Goal: Task Accomplishment & Management: Complete application form

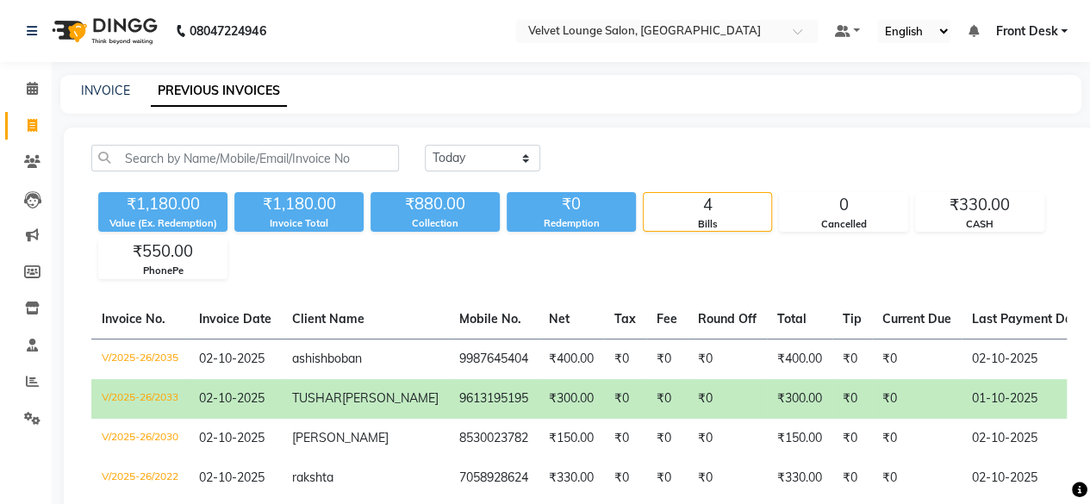
click at [55, 170] on main "INVOICE PREVIOUS INVOICES [DATE] [DATE] Custom Range ₹1,180.00 Value (Ex. Redem…" at bounding box center [571, 333] width 1038 height 517
click at [37, 151] on link "Clients" at bounding box center [25, 162] width 41 height 28
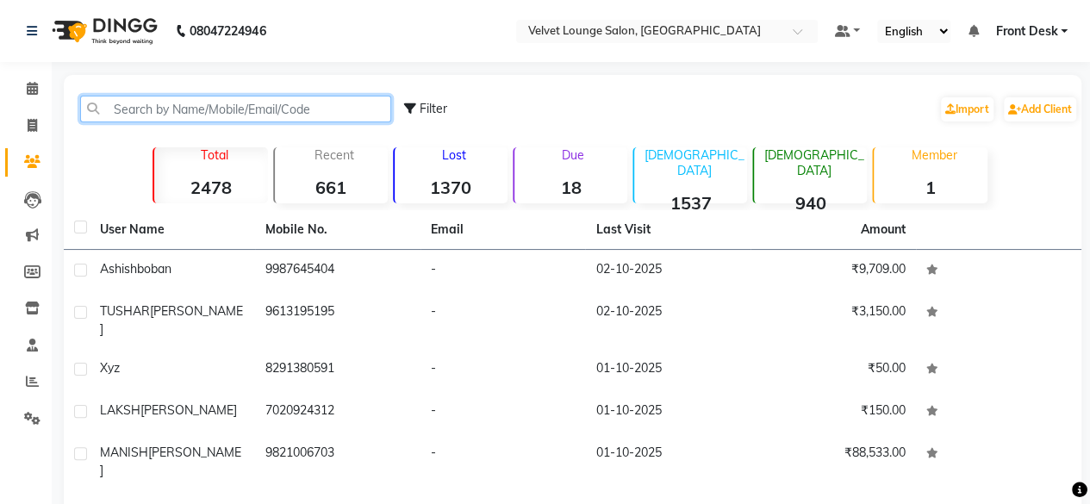
click at [152, 111] on input "text" at bounding box center [235, 109] width 311 height 27
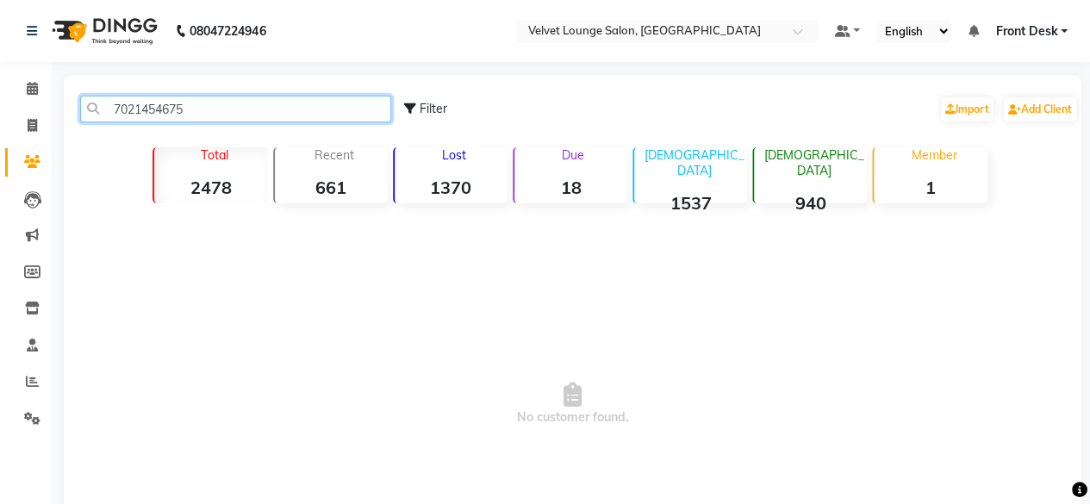
click at [212, 109] on input "7021454675" at bounding box center [235, 109] width 311 height 27
type input "7021454675"
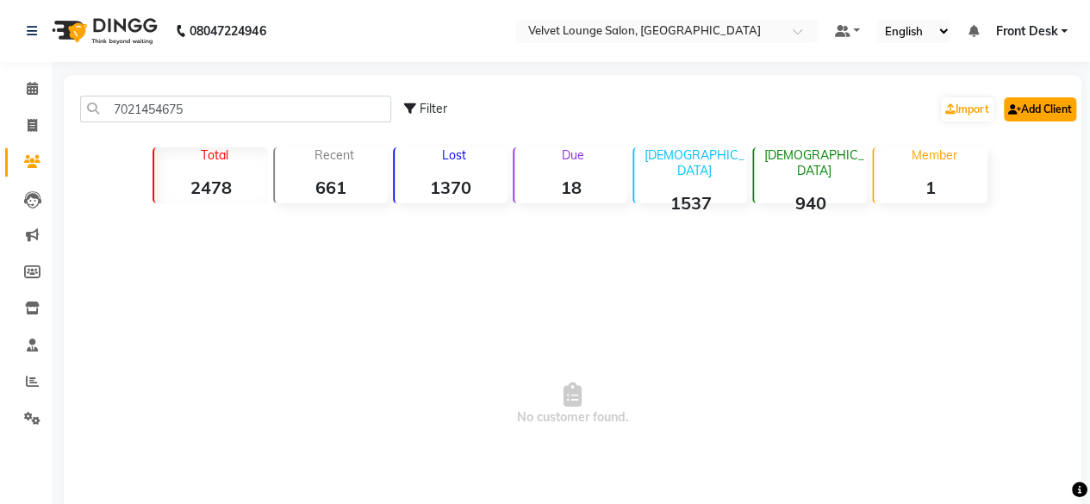
click at [1029, 109] on link "Add Client" at bounding box center [1040, 109] width 72 height 24
select select "22"
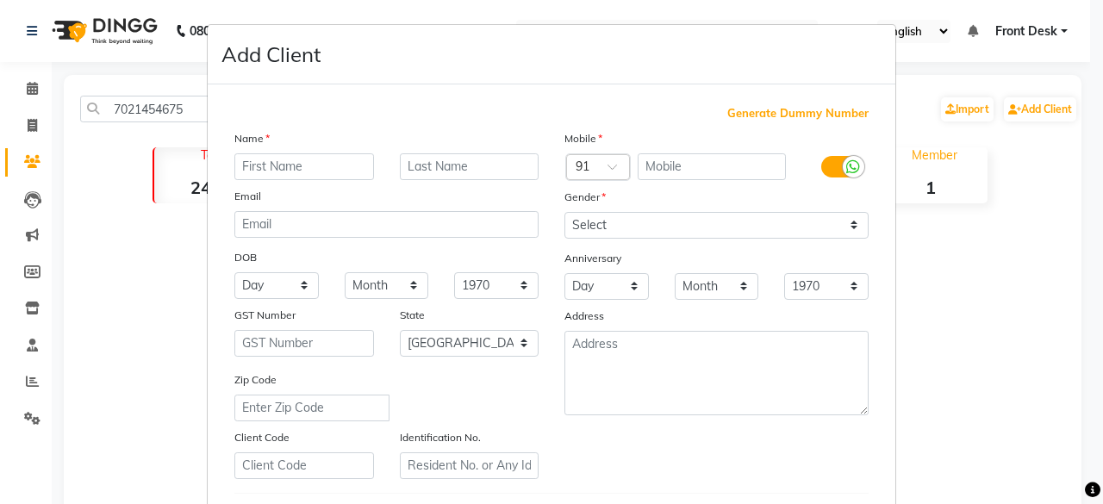
click at [335, 167] on input "text" at bounding box center [304, 166] width 140 height 27
type input "anikita"
click at [283, 162] on input "anikita" at bounding box center [304, 166] width 140 height 27
type input "[PERSON_NAME]"
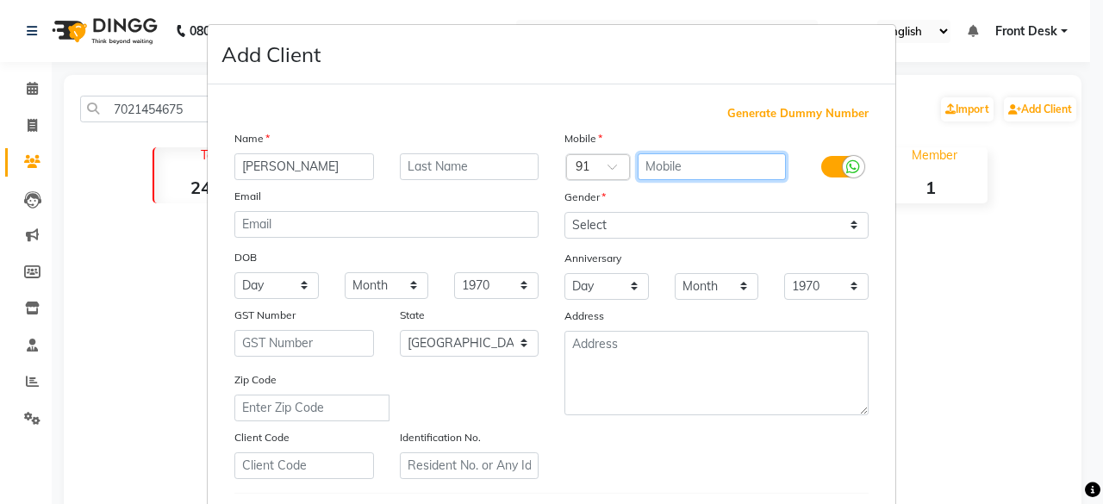
click at [740, 165] on input "text" at bounding box center [712, 166] width 149 height 27
paste input "7021454675"
type input "7021454675"
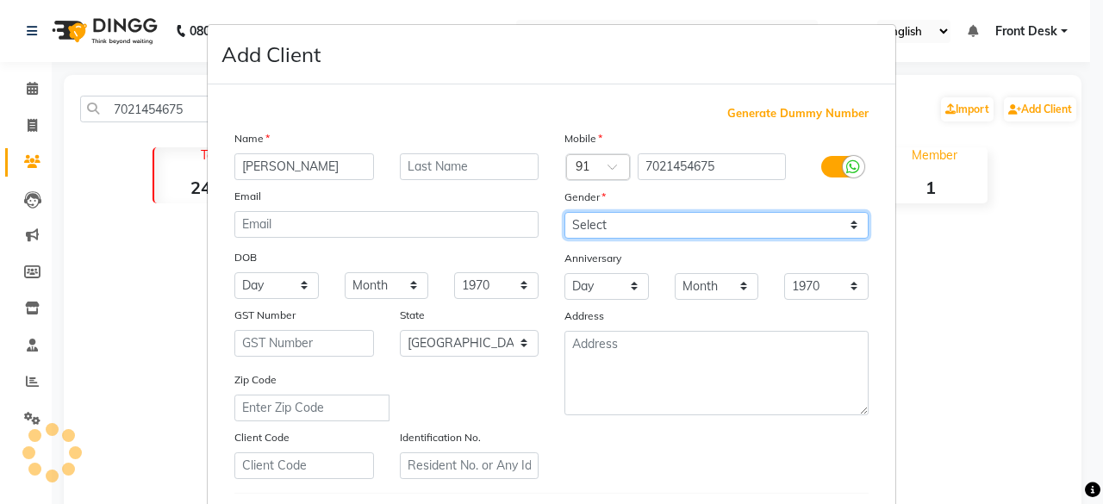
click at [664, 212] on select "Select [DEMOGRAPHIC_DATA] [DEMOGRAPHIC_DATA] Other Prefer Not To Say" at bounding box center [716, 225] width 304 height 27
select select "[DEMOGRAPHIC_DATA]"
click at [564, 212] on select "Select [DEMOGRAPHIC_DATA] [DEMOGRAPHIC_DATA] Other Prefer Not To Say" at bounding box center [716, 225] width 304 height 27
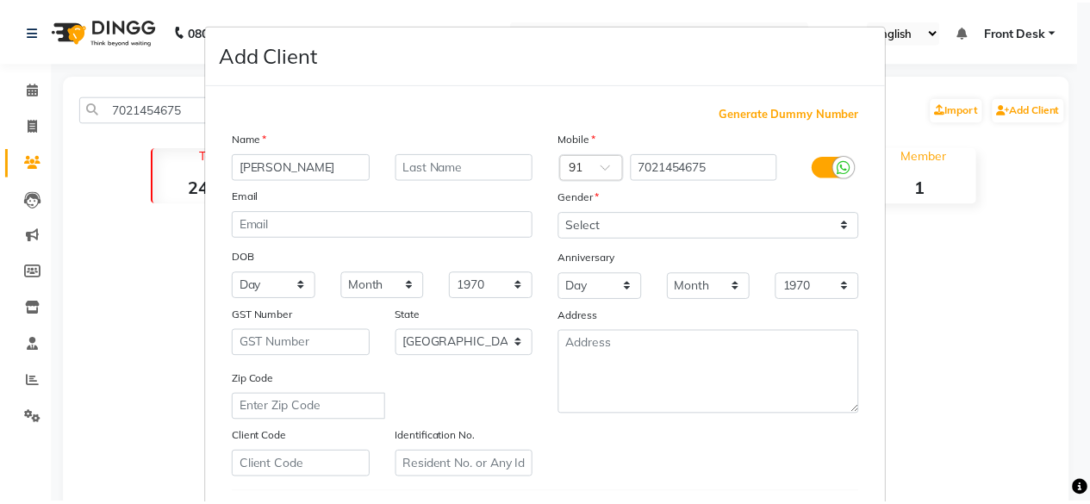
scroll to position [288, 0]
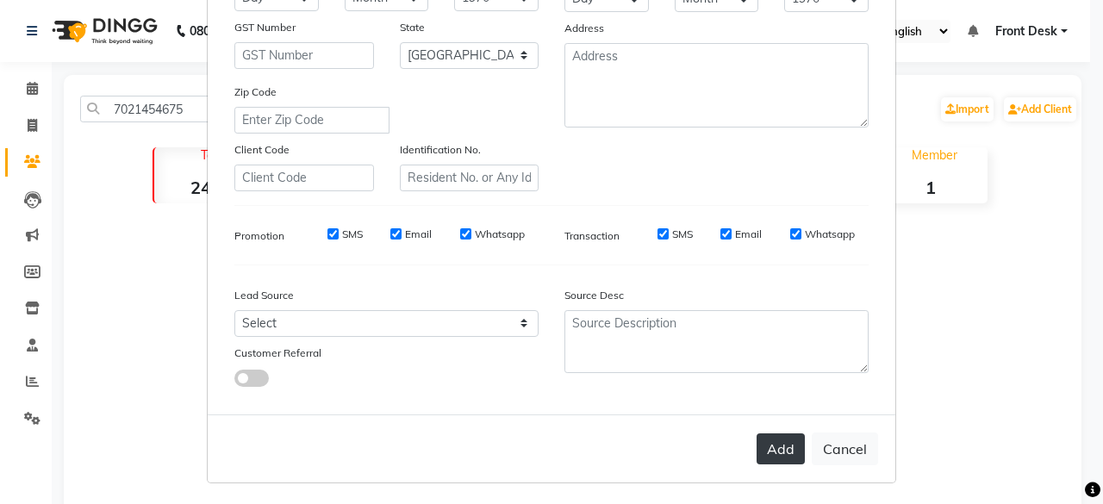
click at [765, 448] on button "Add" at bounding box center [781, 448] width 48 height 31
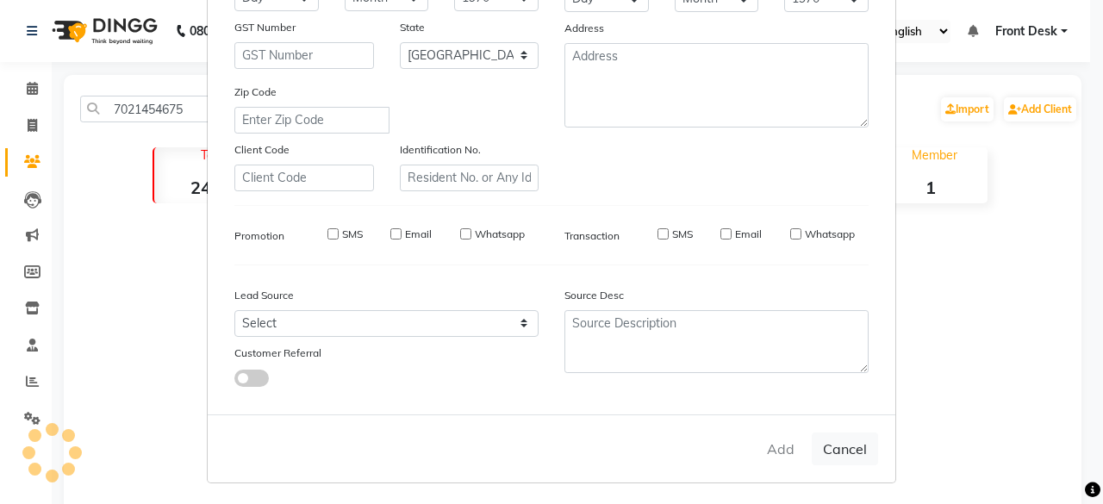
select select
select select "null"
select select
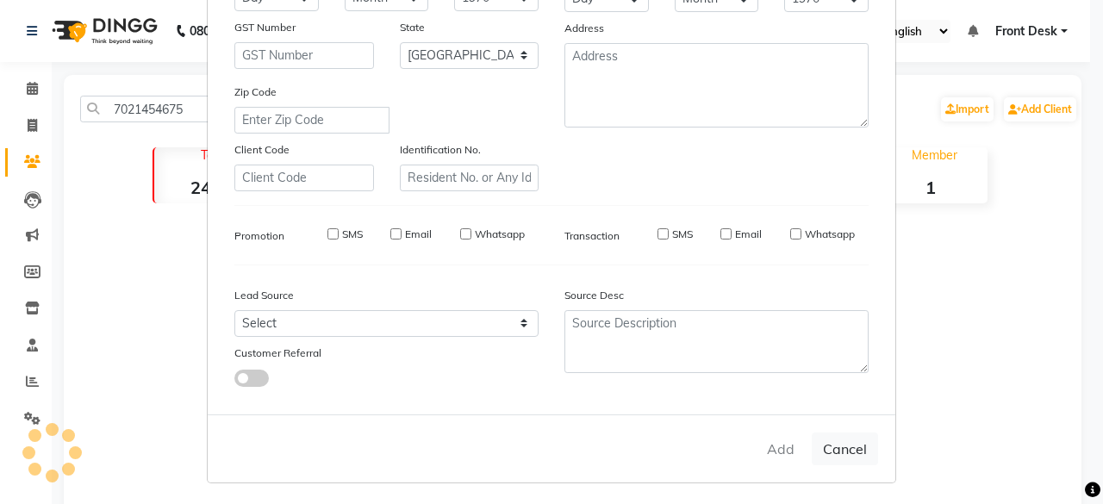
select select
checkbox input "false"
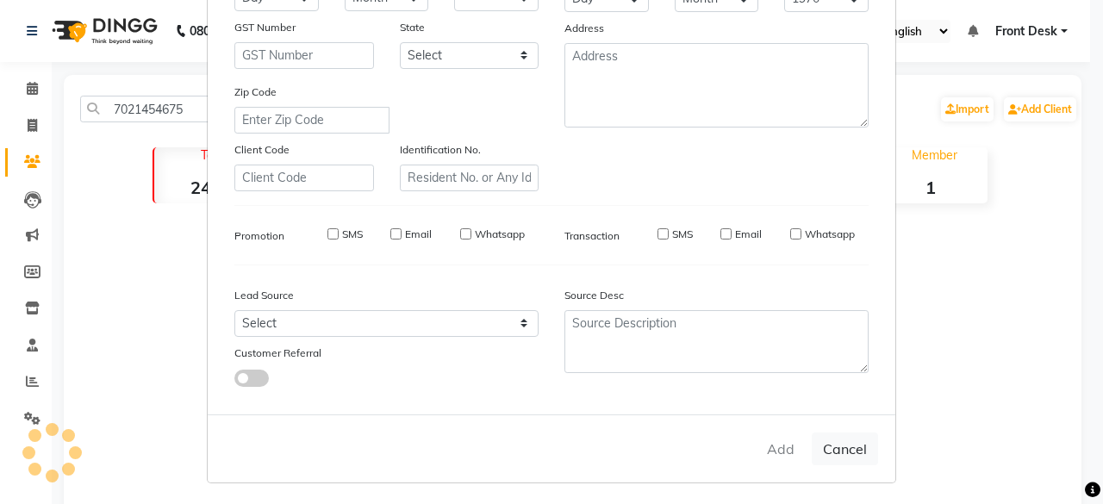
checkbox input "false"
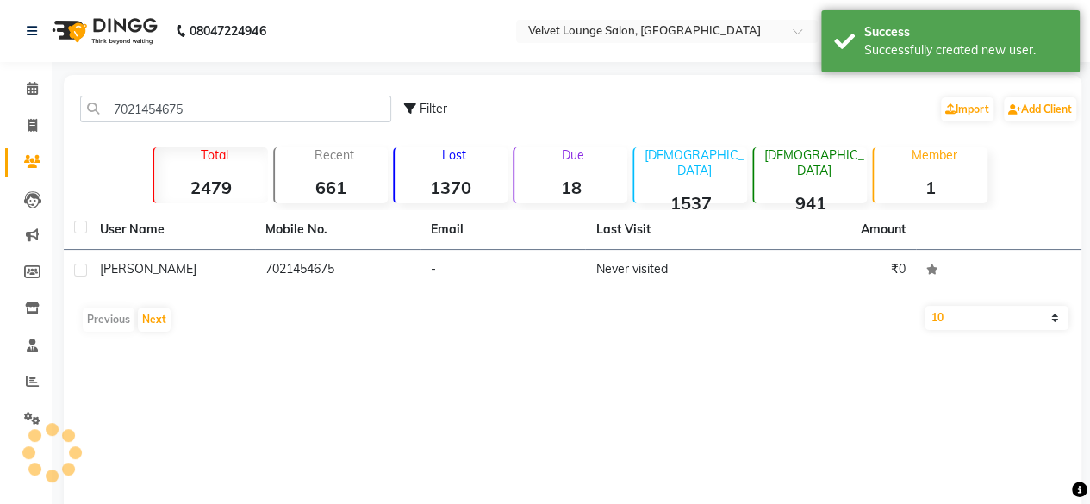
click at [698, 288] on td "Never visited" at bounding box center [667, 271] width 165 height 42
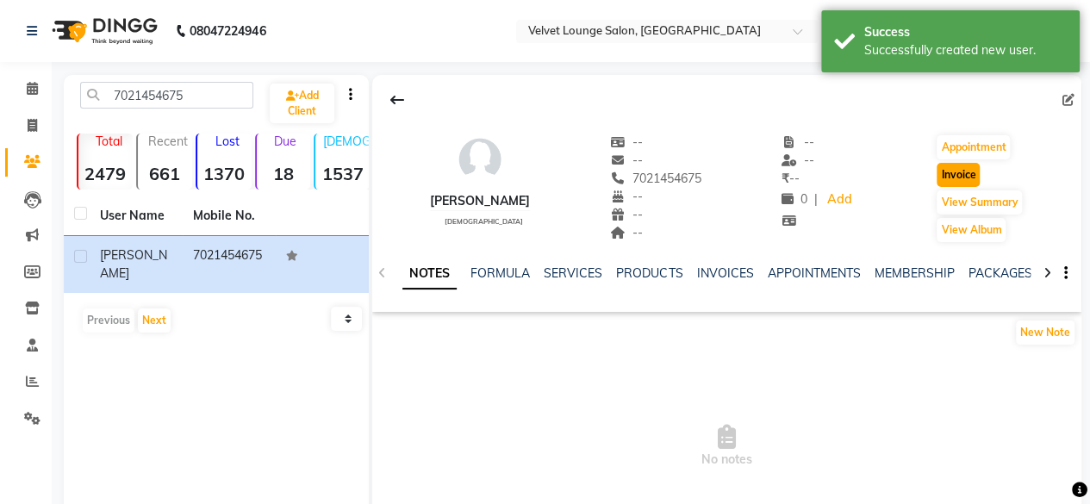
click at [957, 177] on button "Invoice" at bounding box center [958, 175] width 43 height 24
select select "5962"
select select "service"
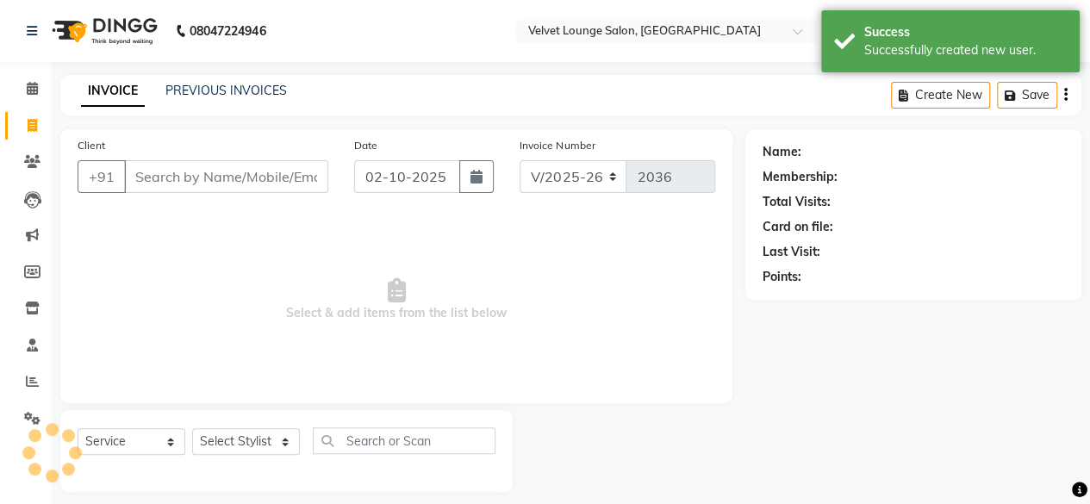
scroll to position [13, 0]
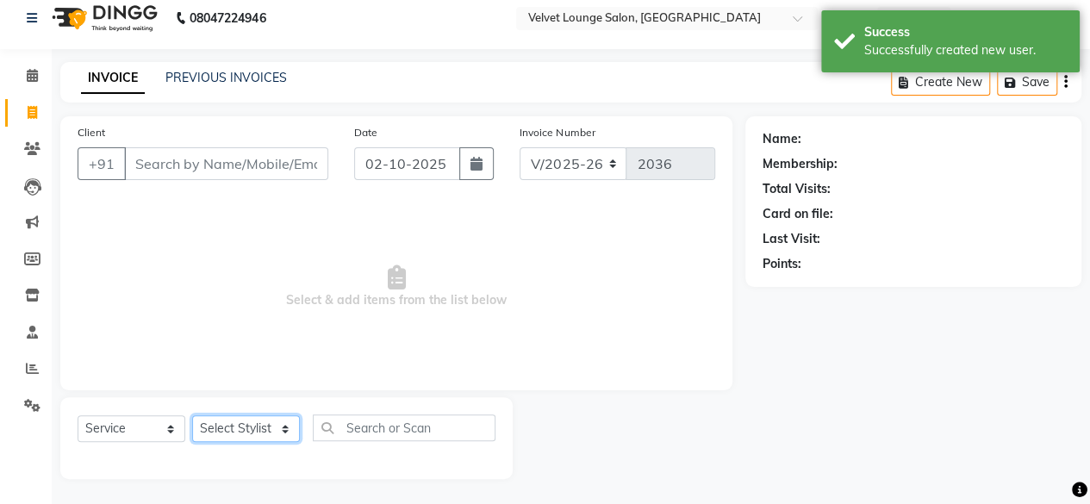
click at [221, 421] on select "Select Stylist" at bounding box center [246, 428] width 108 height 27
type input "7021454675"
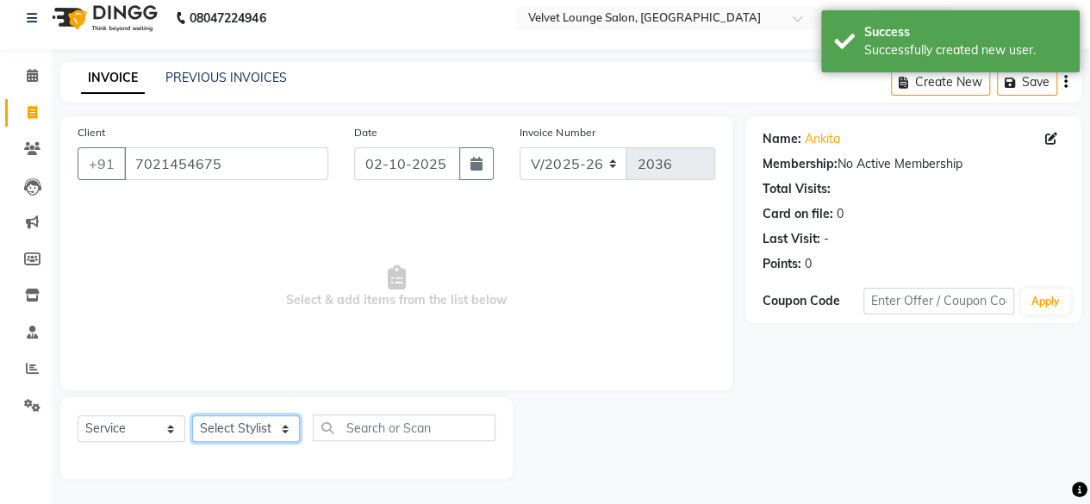
select select "42846"
click at [192, 415] on select "Select Stylist [PERSON_NAME] [PERSON_NAME] [PERSON_NAME] Front Desk Jaya jyoti …" at bounding box center [246, 428] width 108 height 27
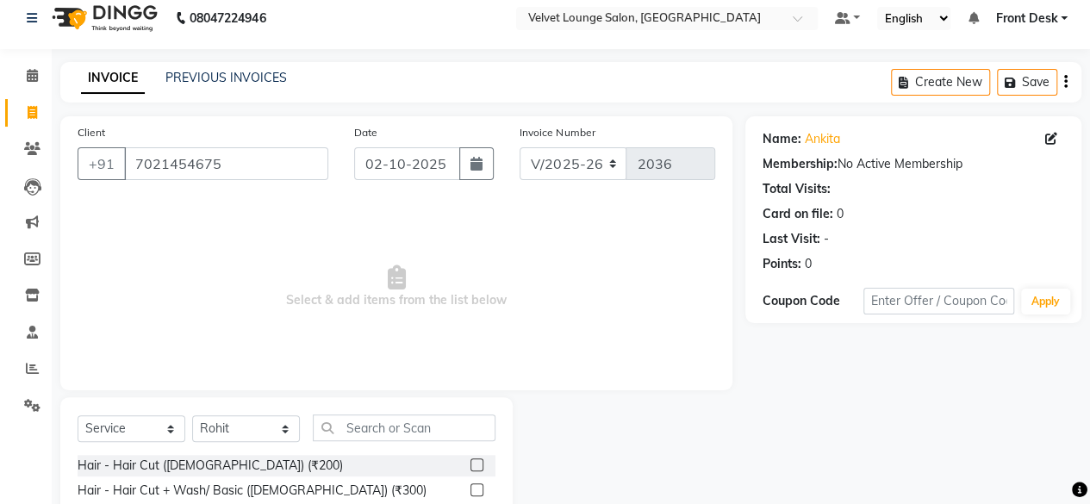
click at [471, 464] on label at bounding box center [477, 464] width 13 height 13
click at [471, 464] on input "checkbox" at bounding box center [476, 465] width 11 height 11
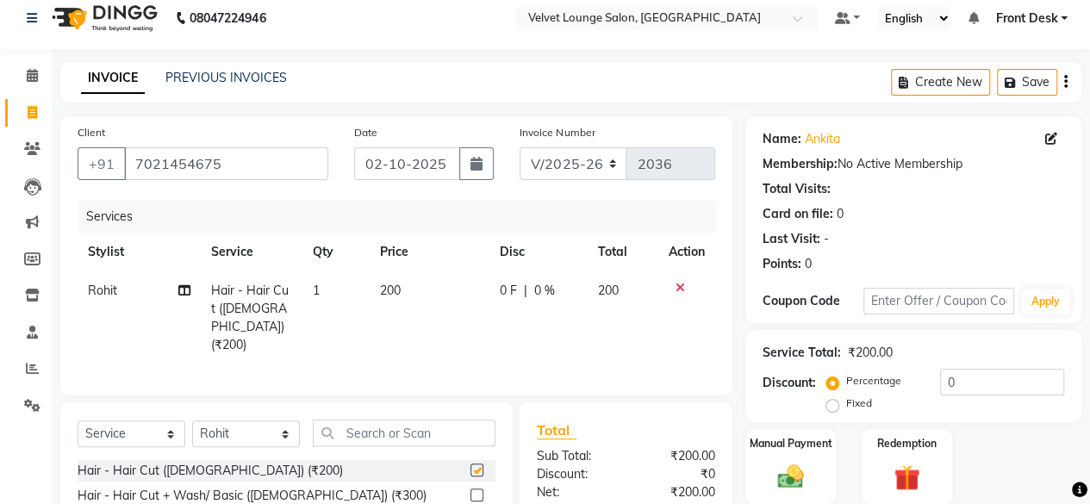
checkbox input "false"
click at [398, 432] on input "text" at bounding box center [404, 433] width 183 height 27
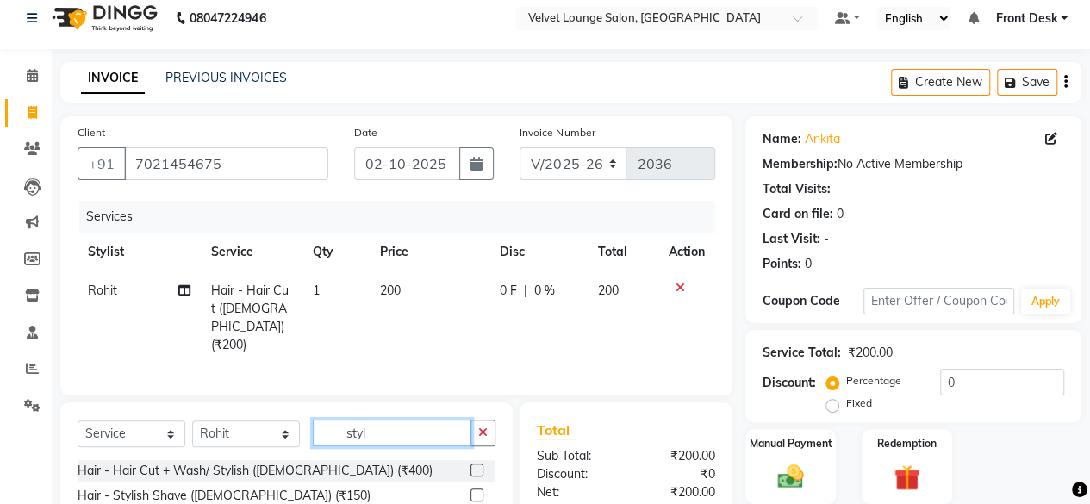
type input "styl"
click at [476, 491] on label at bounding box center [477, 495] width 13 height 13
click at [476, 491] on input "checkbox" at bounding box center [476, 495] width 11 height 11
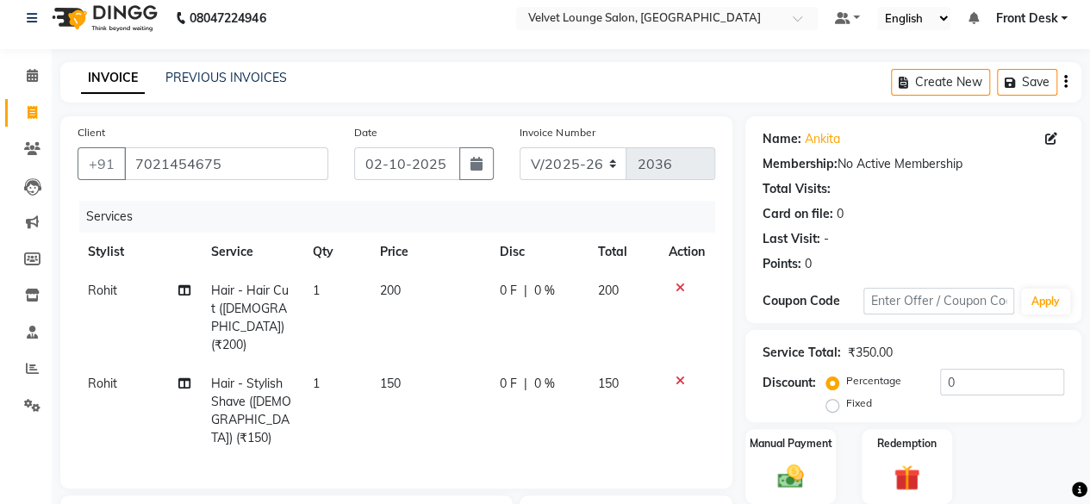
checkbox input "false"
click at [505, 374] on td "0 F | 0 %" at bounding box center [539, 411] width 98 height 93
select select "42846"
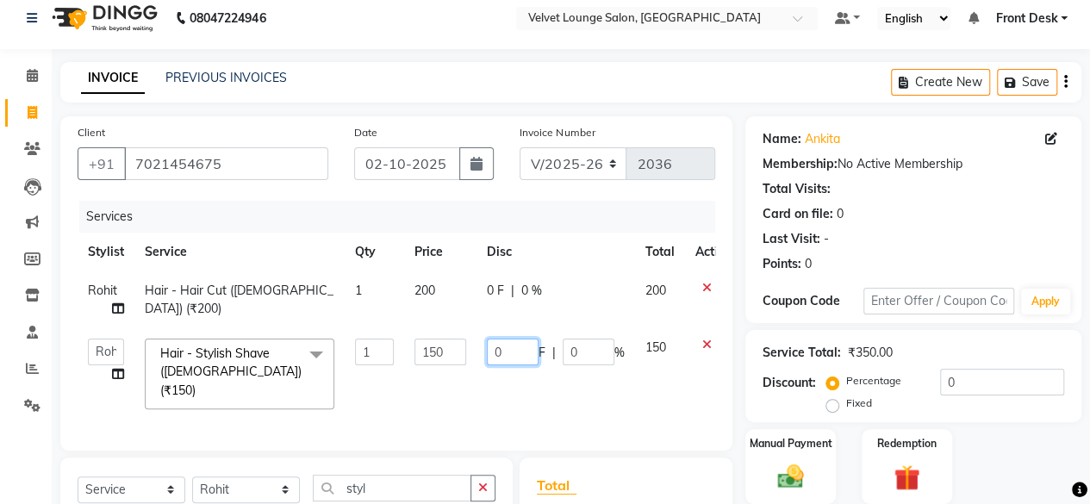
click at [493, 348] on input "0" at bounding box center [513, 352] width 52 height 27
type input "50"
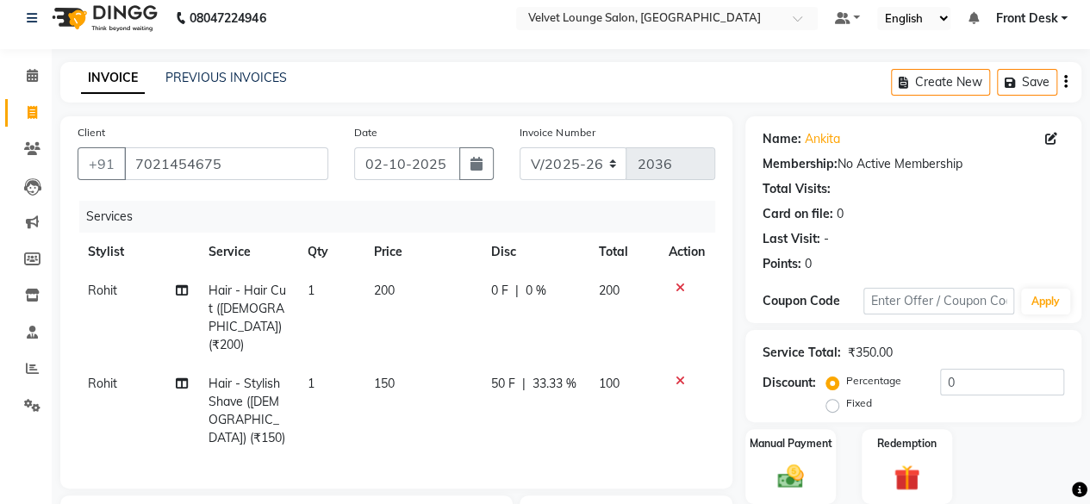
click at [483, 294] on td "0 F | 0 %" at bounding box center [535, 317] width 108 height 93
select select "42846"
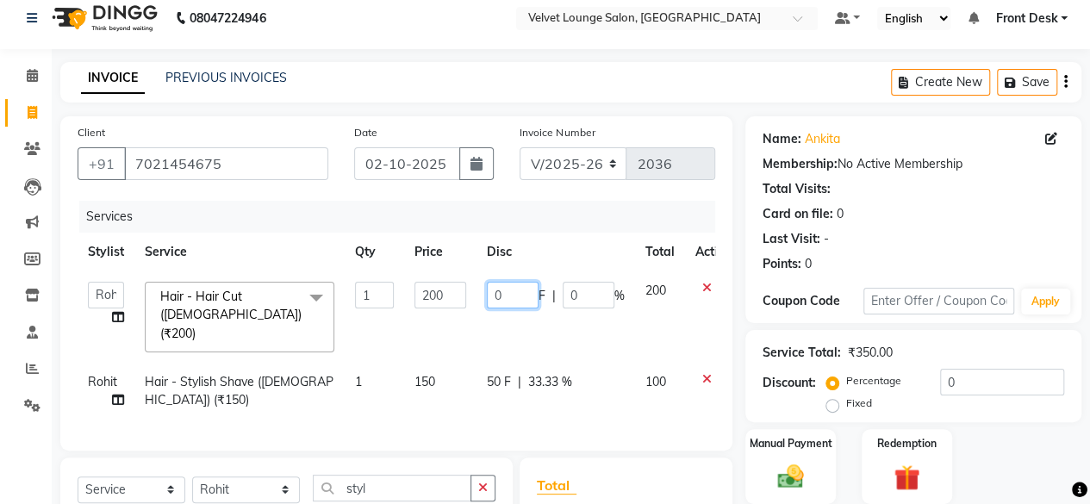
click at [495, 289] on input "0" at bounding box center [513, 295] width 52 height 27
type input "50"
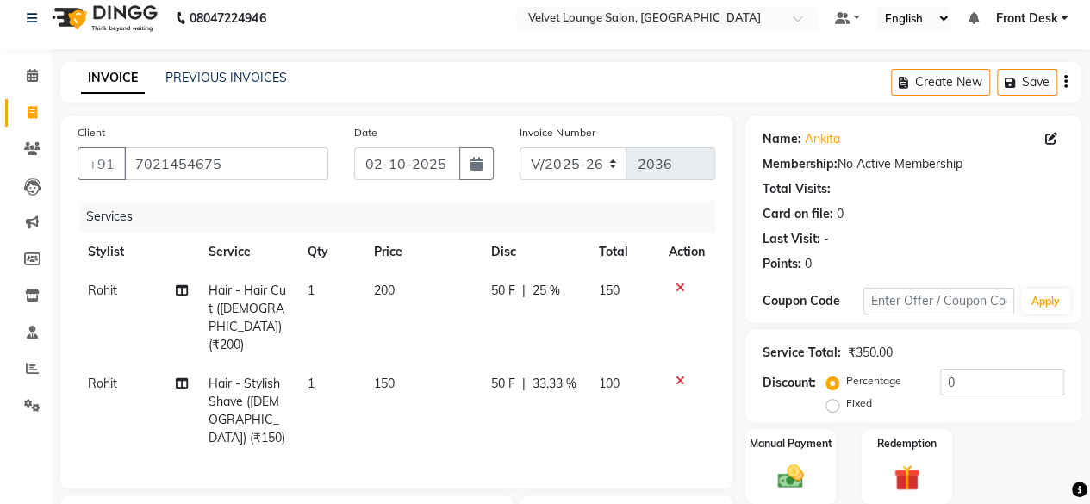
click at [559, 255] on th "Disc" at bounding box center [535, 252] width 108 height 39
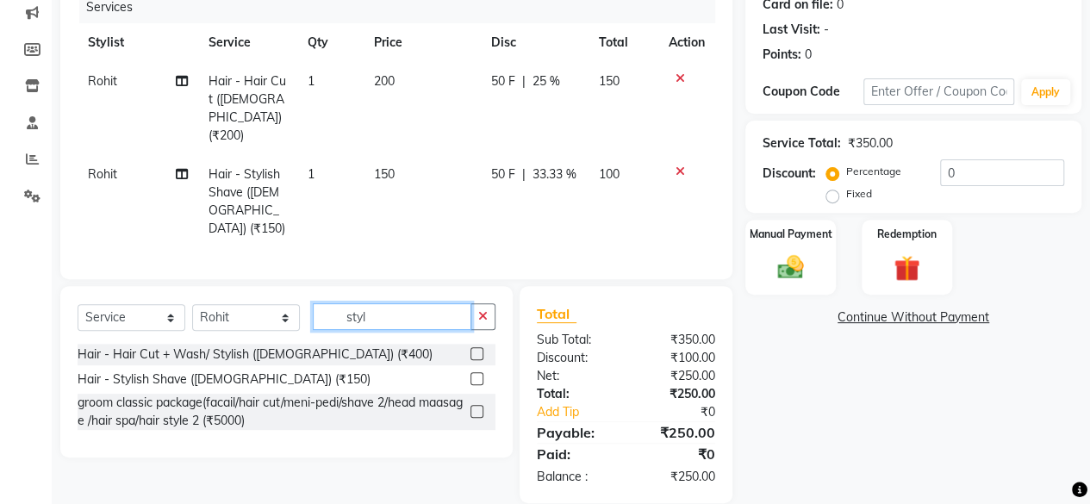
click at [450, 303] on input "styl" at bounding box center [392, 316] width 159 height 27
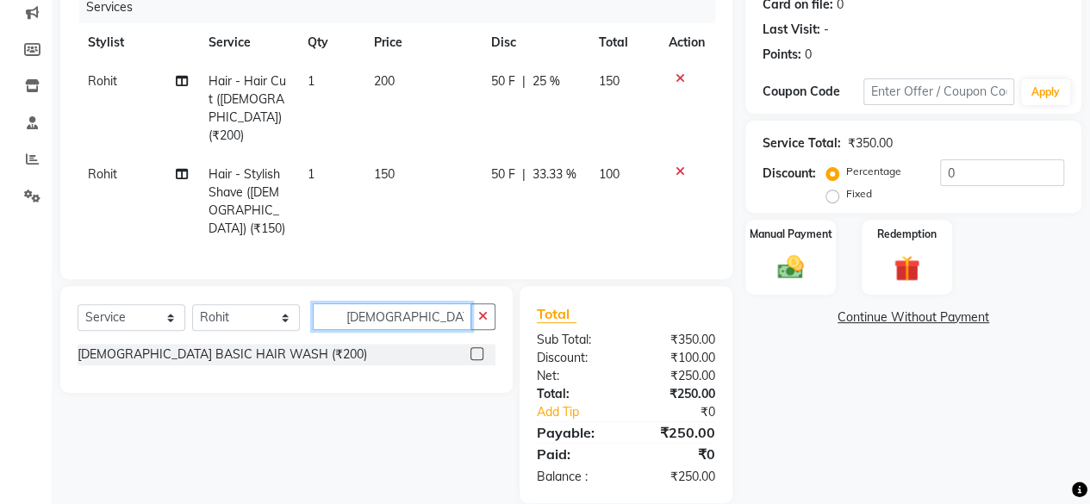
type input "[DEMOGRAPHIC_DATA] wash"
click at [474, 347] on label at bounding box center [477, 353] width 13 height 13
click at [474, 349] on input "checkbox" at bounding box center [476, 354] width 11 height 11
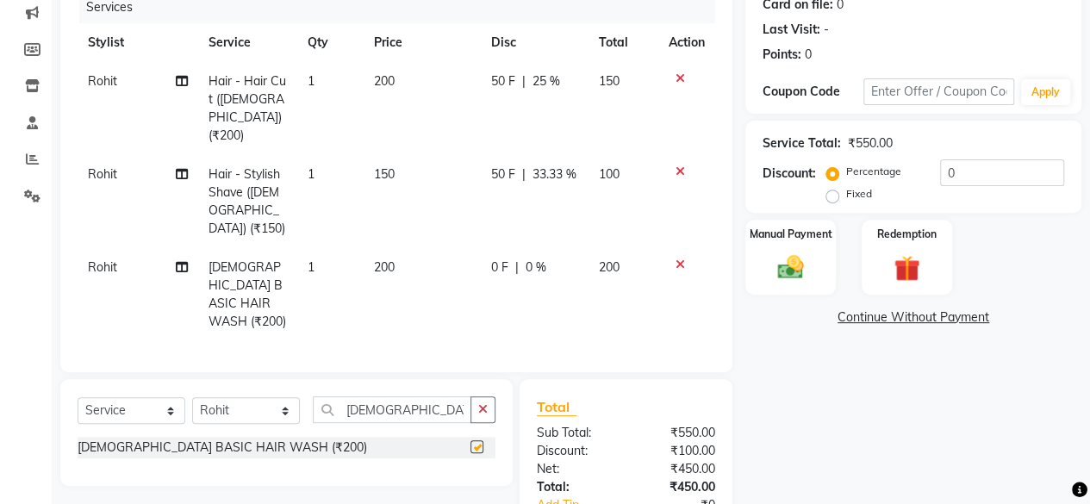
checkbox input "false"
click at [496, 259] on span "0 F" at bounding box center [499, 268] width 17 height 18
select select "42846"
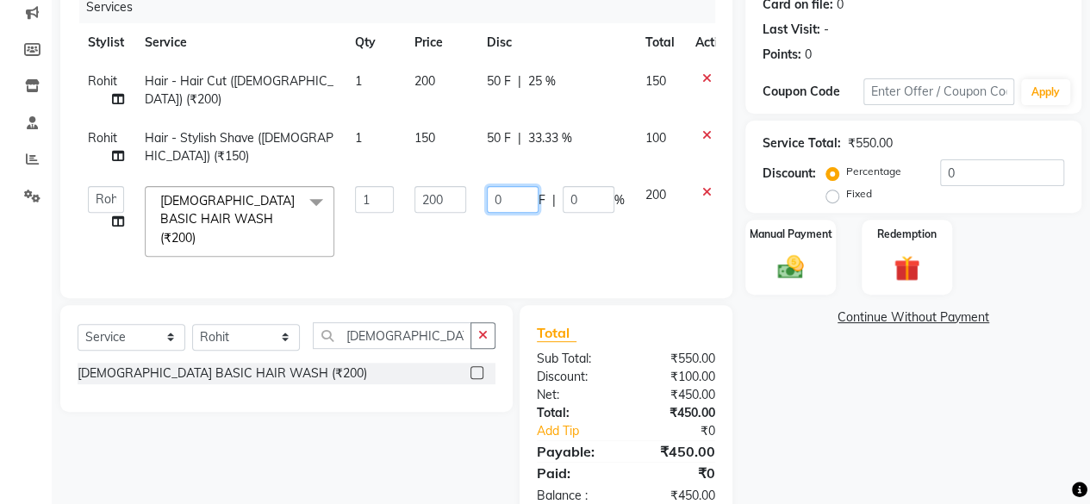
click at [500, 203] on input "0" at bounding box center [513, 199] width 52 height 27
type input "150"
click at [948, 435] on div "Name: [PERSON_NAME] Membership: No Active Membership Total Visits: Card on file…" at bounding box center [919, 214] width 349 height 615
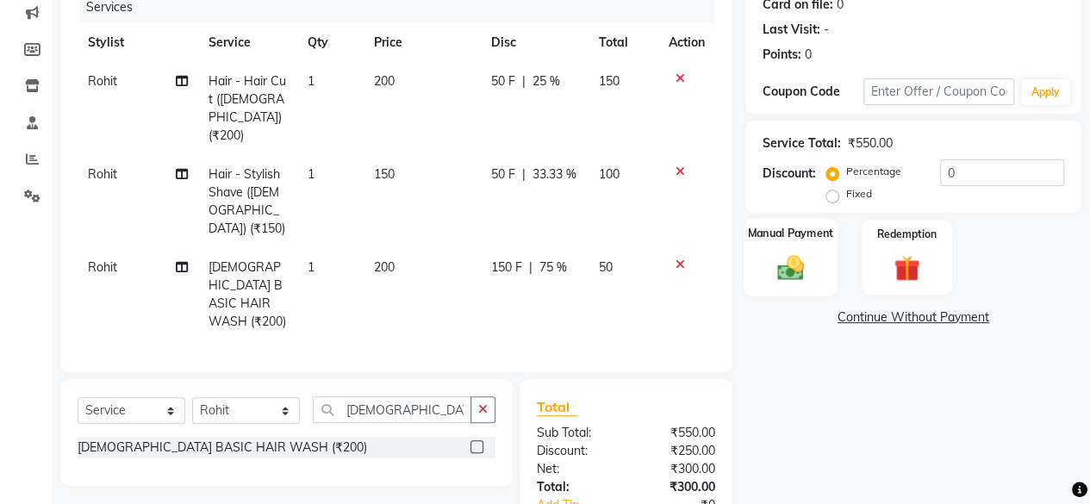
click at [776, 268] on img at bounding box center [791, 267] width 44 height 31
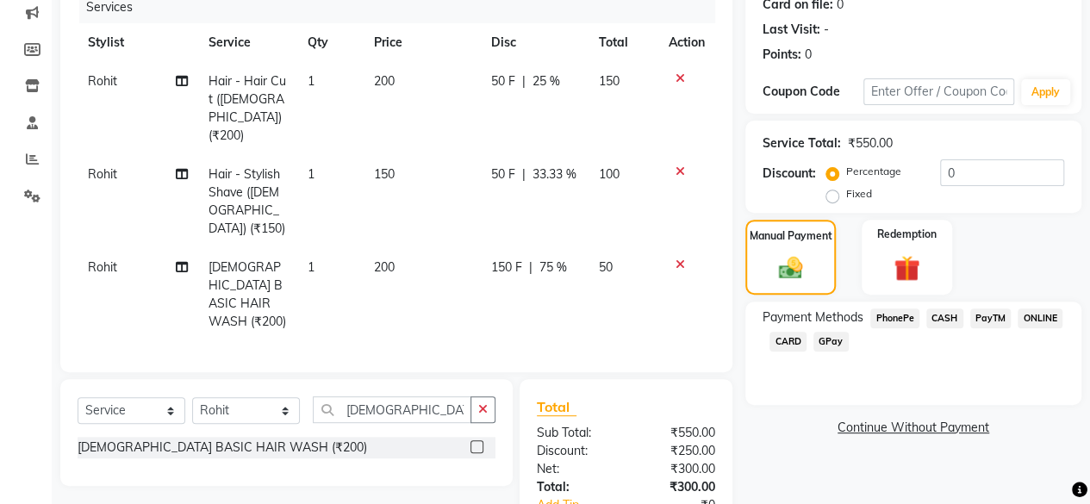
click at [888, 321] on span "PhonePe" at bounding box center [894, 319] width 49 height 20
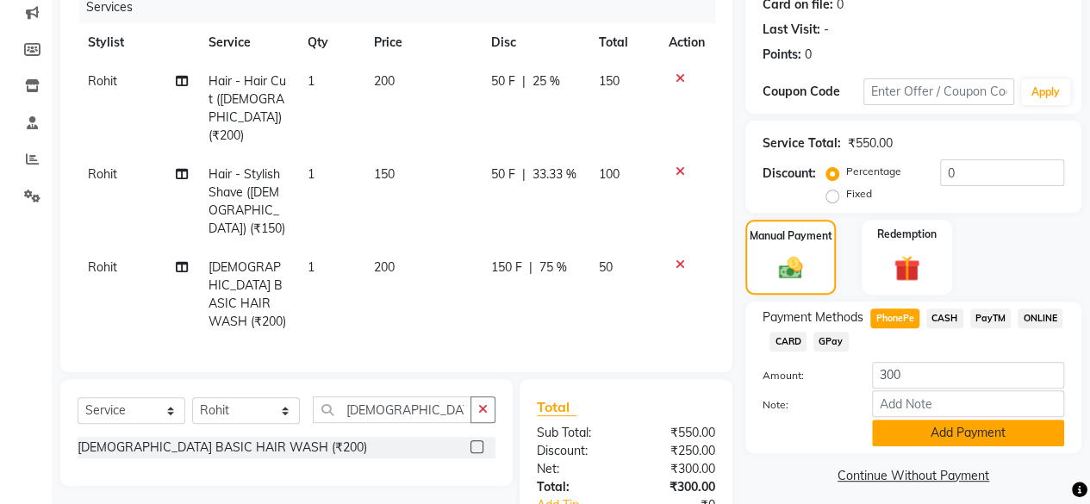
click at [982, 444] on button "Add Payment" at bounding box center [968, 433] width 192 height 27
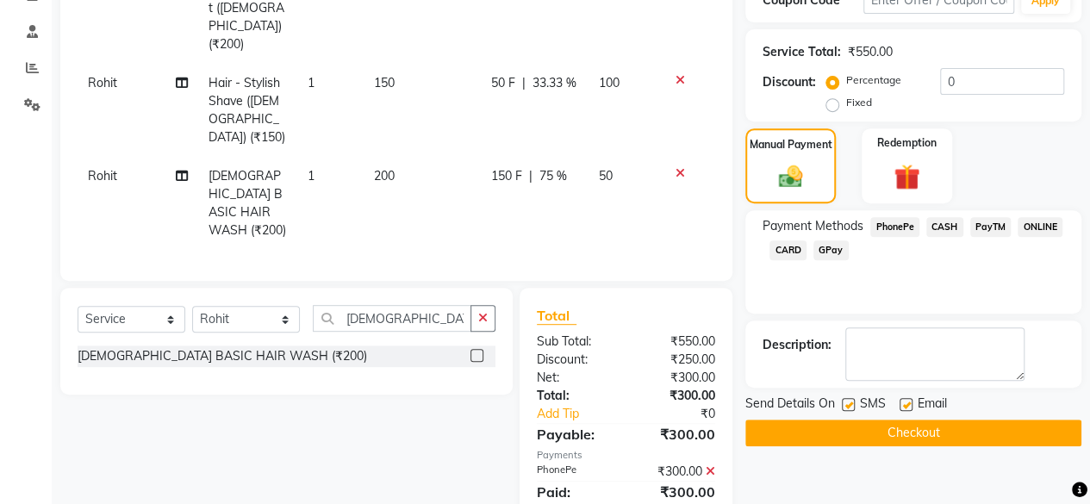
scroll to position [334, 0]
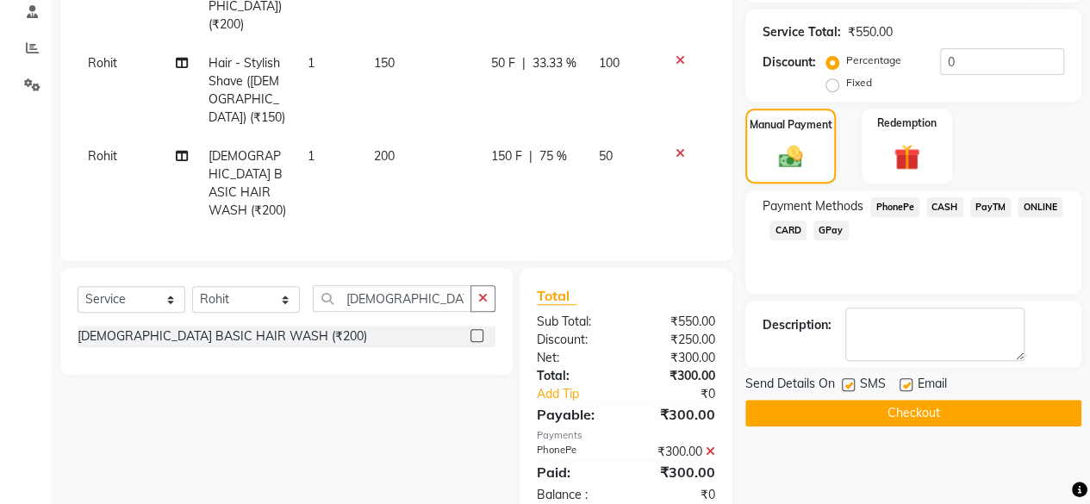
click at [993, 412] on button "Checkout" at bounding box center [913, 413] width 336 height 27
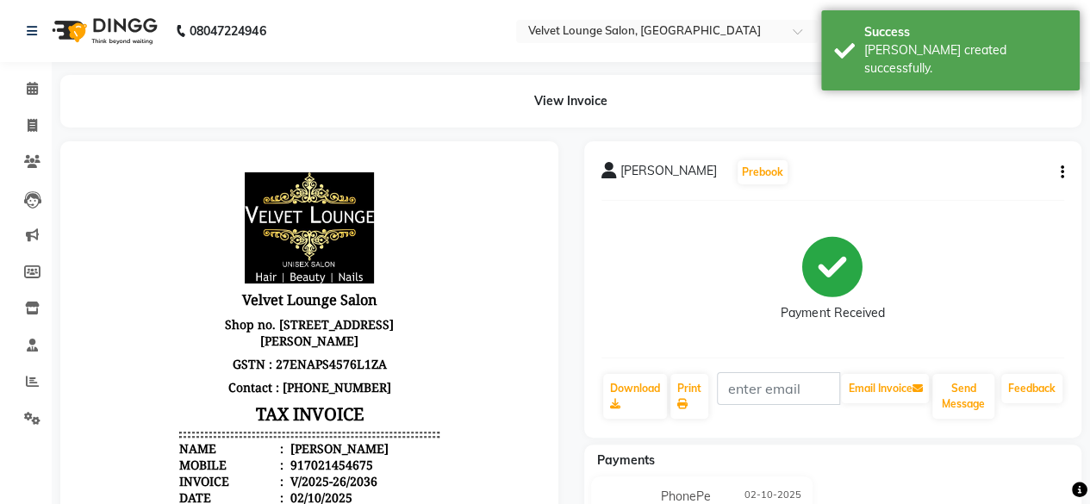
click at [1058, 170] on button "button" at bounding box center [1059, 173] width 10 height 18
click at [738, 162] on button "Prebook" at bounding box center [763, 172] width 50 height 24
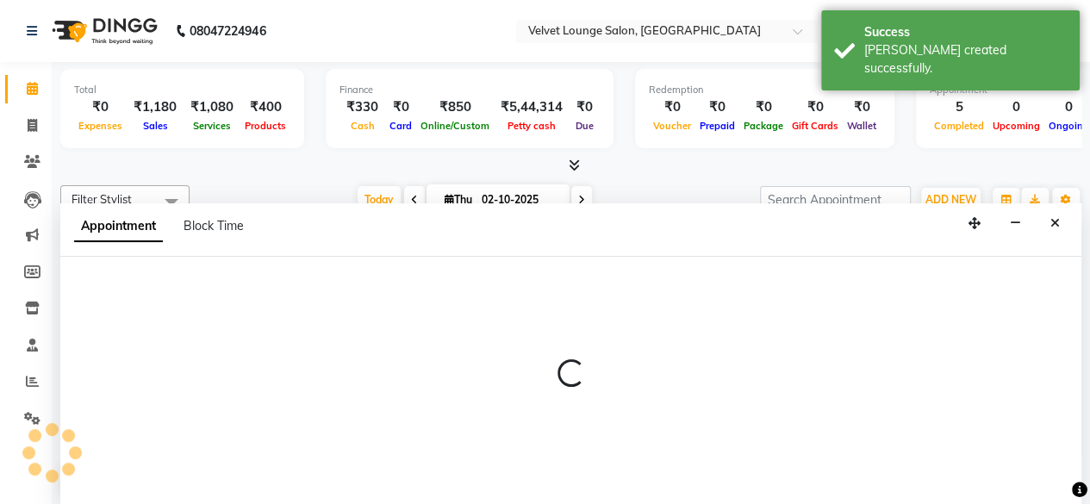
select select "42846"
select select "tentative"
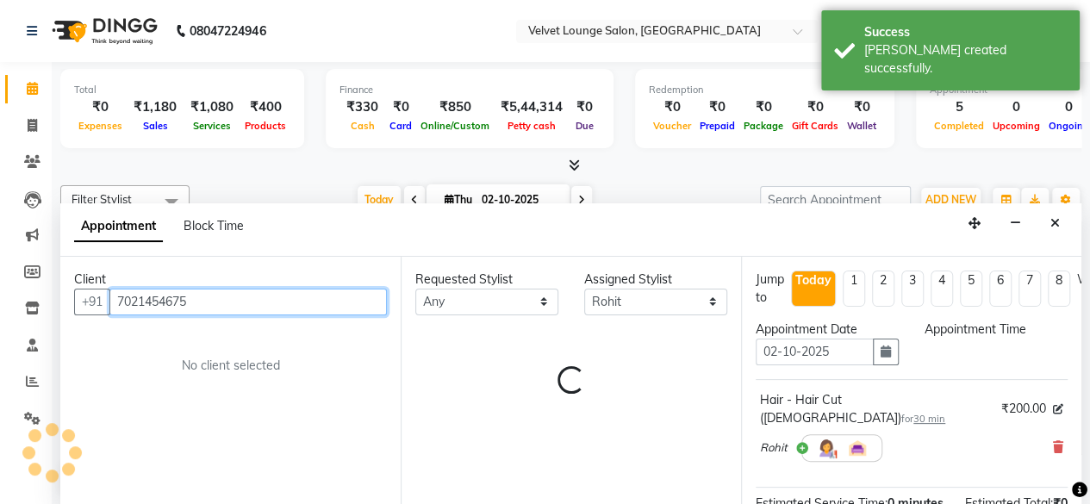
select select "660"
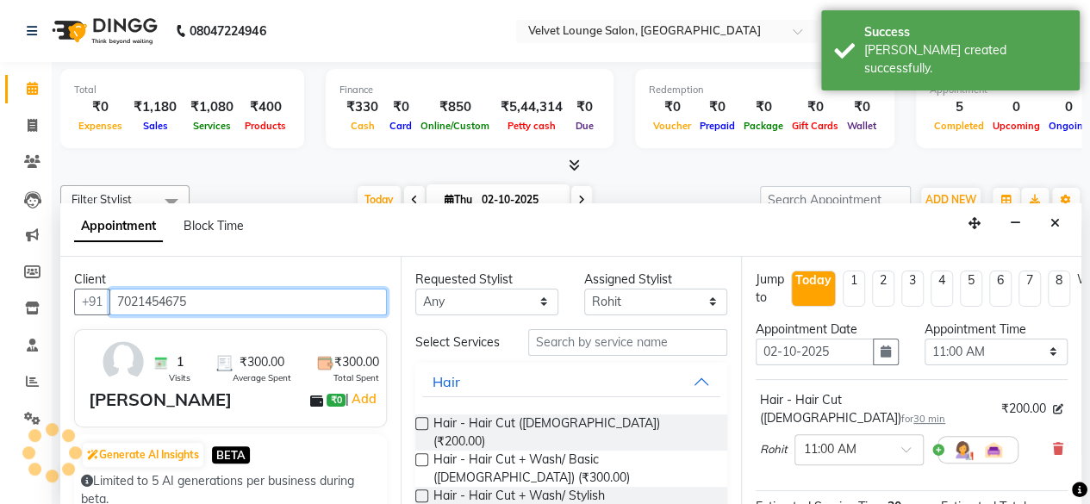
scroll to position [524, 0]
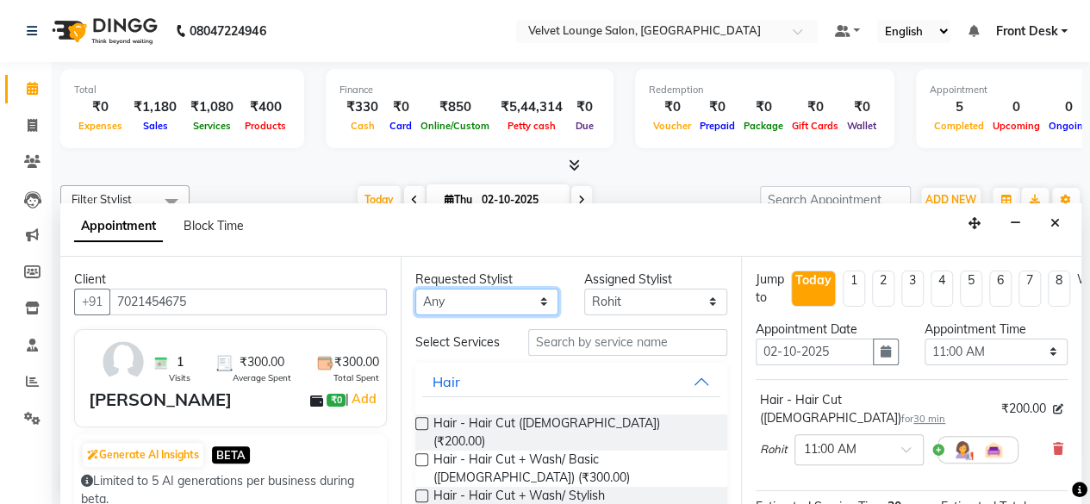
click at [484, 296] on select "Any [PERSON_NAME] [PERSON_NAME] [PERSON_NAME] Jaya jyoti madhu [PERSON_NAME] [P…" at bounding box center [486, 302] width 143 height 27
select select "58582"
click at [415, 289] on select "Any [PERSON_NAME] [PERSON_NAME] [PERSON_NAME] Jaya jyoti madhu [PERSON_NAME] [P…" at bounding box center [486, 302] width 143 height 27
select select "58582"
select select "50611"
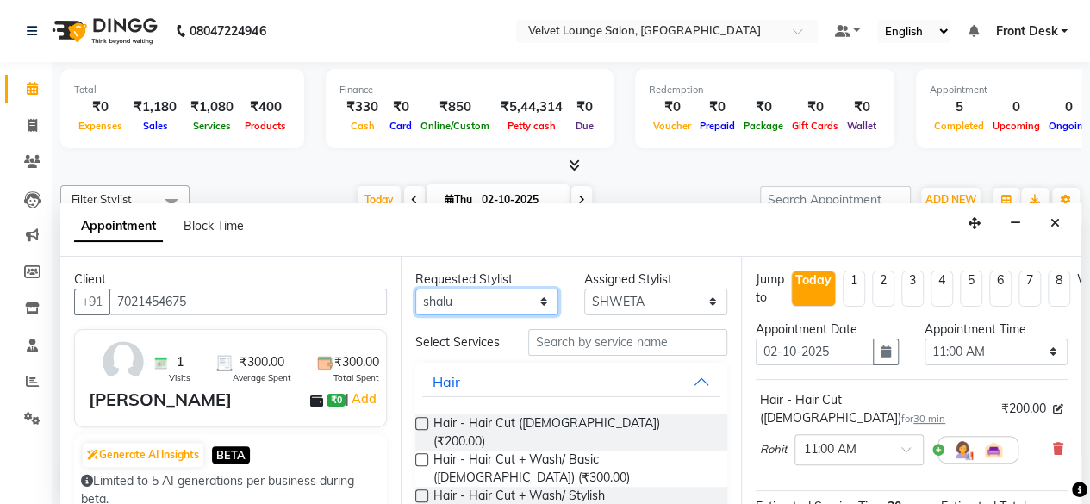
select select "50611"
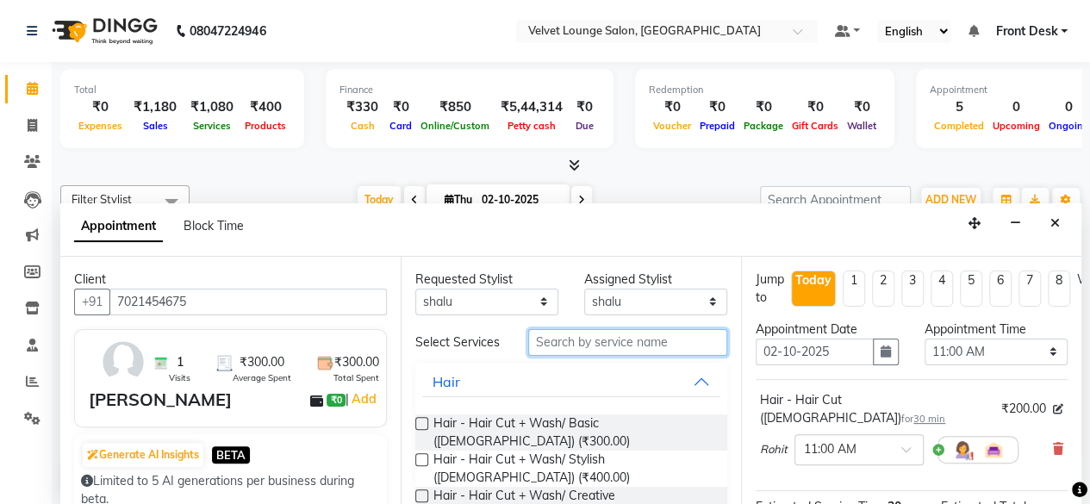
click at [589, 344] on input "text" at bounding box center [627, 342] width 199 height 27
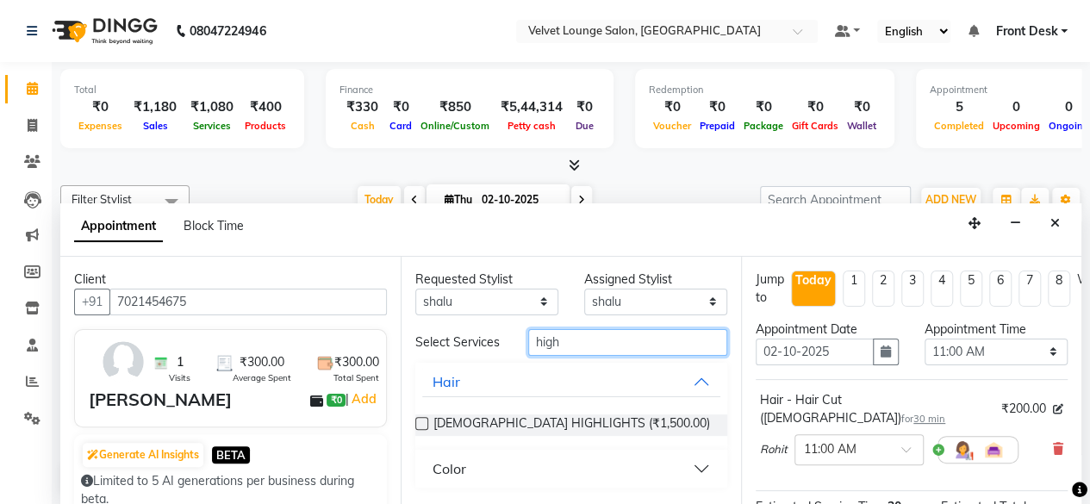
scroll to position [206, 0]
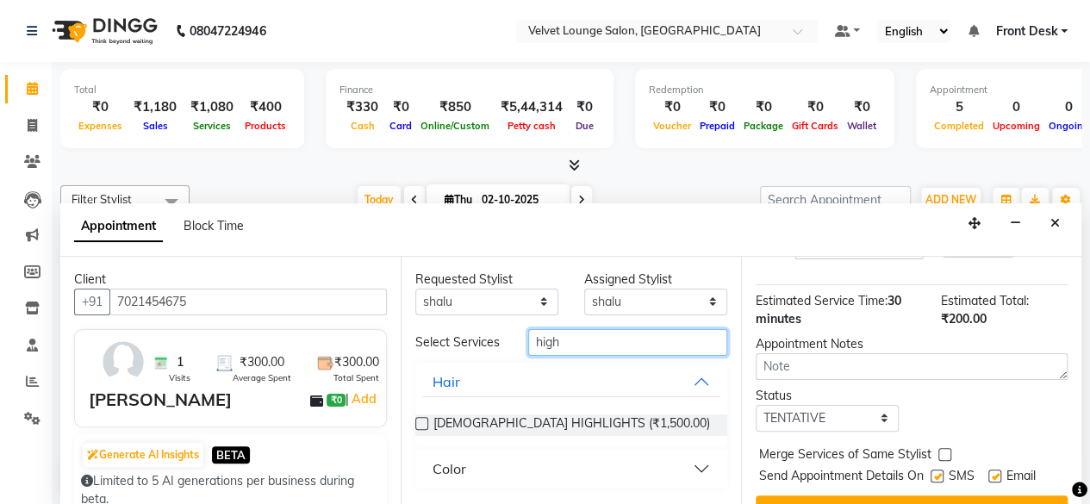
type input "high"
click at [701, 465] on button "Color" at bounding box center [571, 468] width 298 height 31
click at [491, 471] on button "Color" at bounding box center [571, 468] width 298 height 31
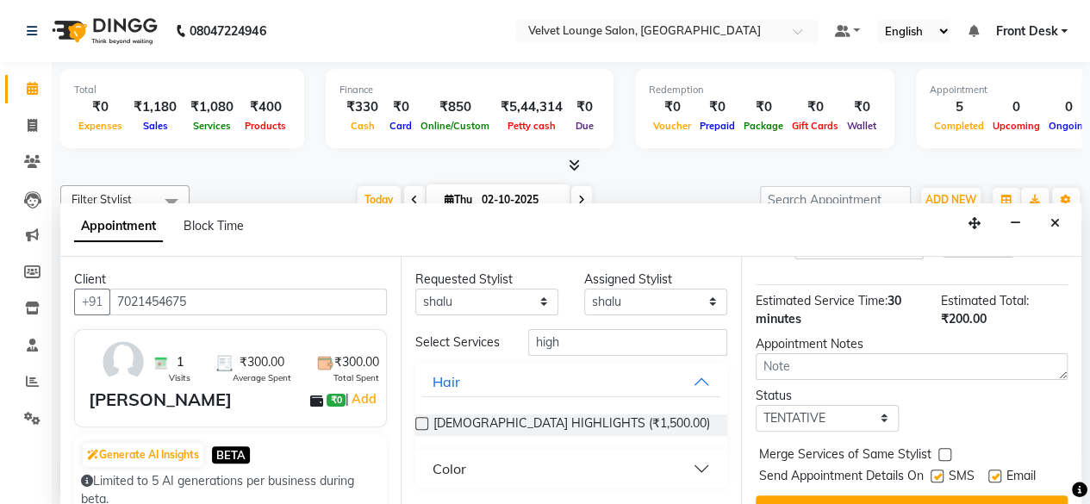
click at [700, 468] on button "Color" at bounding box center [571, 468] width 298 height 31
click at [433, 477] on div "Color" at bounding box center [450, 468] width 34 height 21
click at [537, 342] on input "high" at bounding box center [627, 342] width 199 height 27
click at [564, 335] on input "high" at bounding box center [627, 342] width 199 height 27
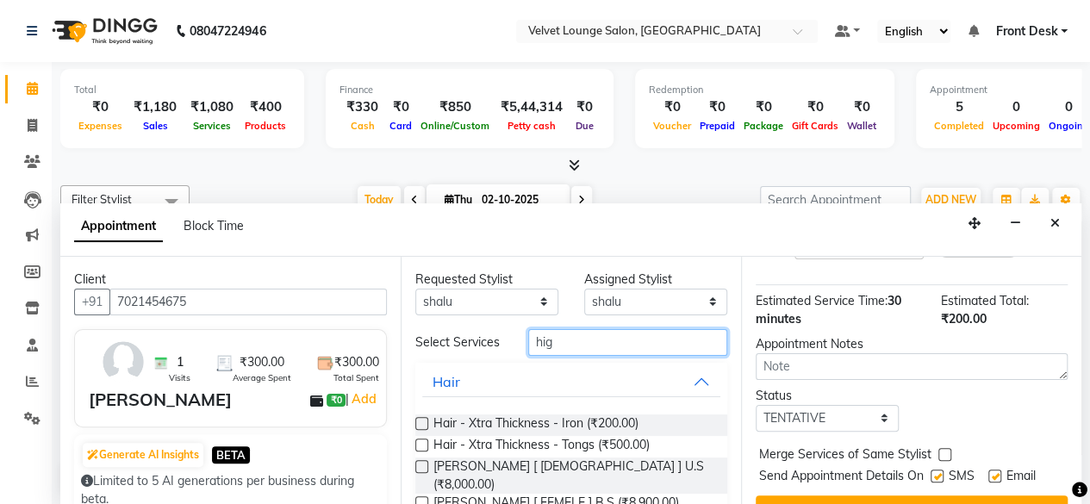
type input "high"
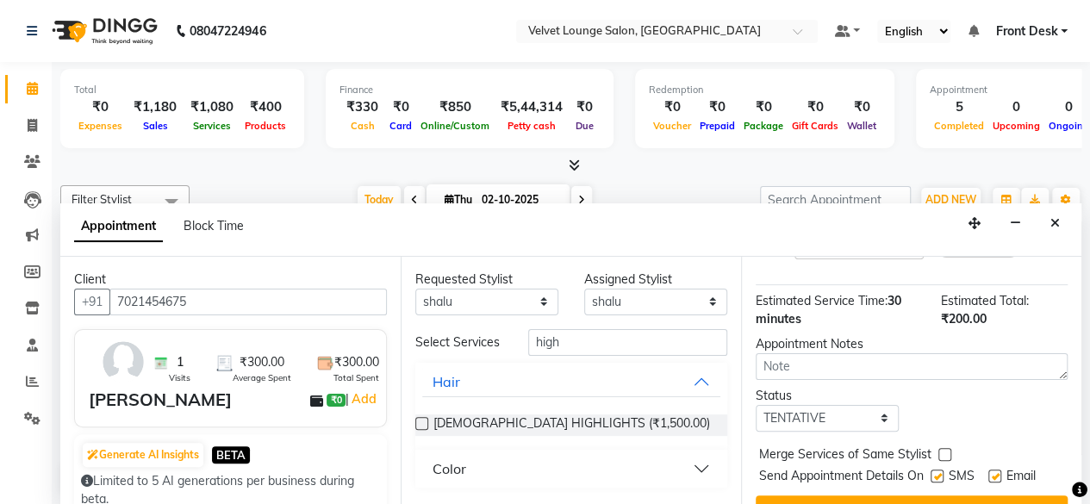
click at [702, 466] on button "Color" at bounding box center [571, 468] width 298 height 31
click at [581, 356] on input "high" at bounding box center [627, 342] width 199 height 27
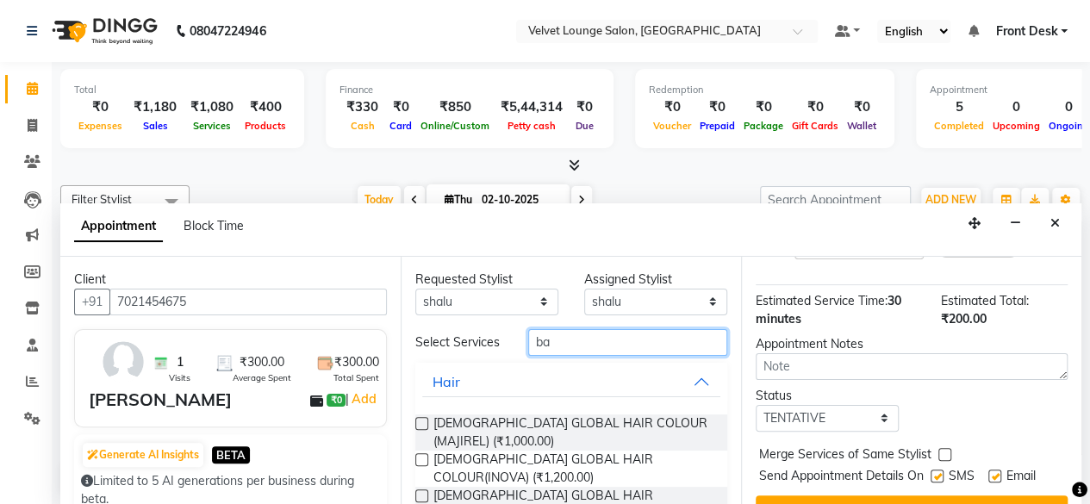
type input "b"
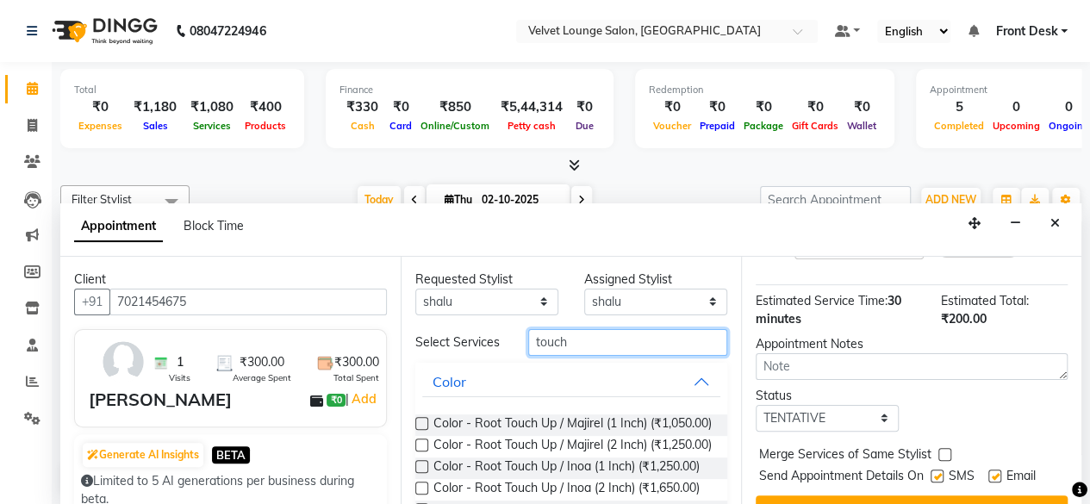
type input "touch"
click at [422, 452] on label at bounding box center [421, 445] width 13 height 13
click at [422, 452] on input "checkbox" at bounding box center [420, 446] width 11 height 11
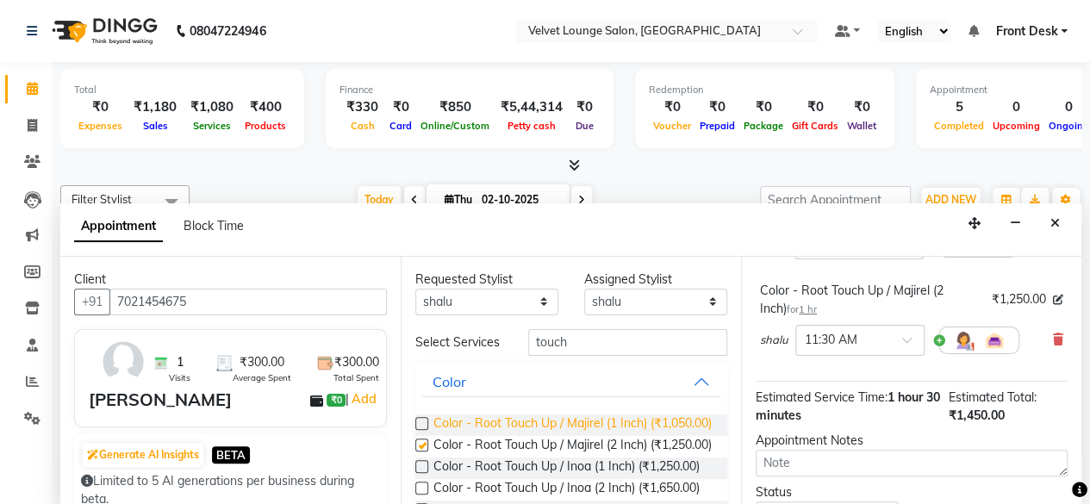
checkbox input "false"
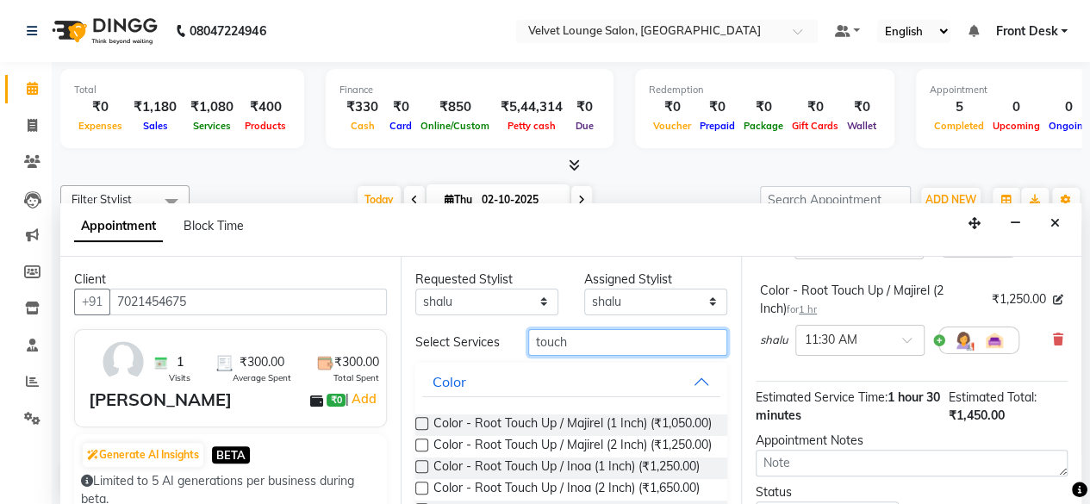
click at [579, 356] on input "touch" at bounding box center [627, 342] width 199 height 27
type input "t"
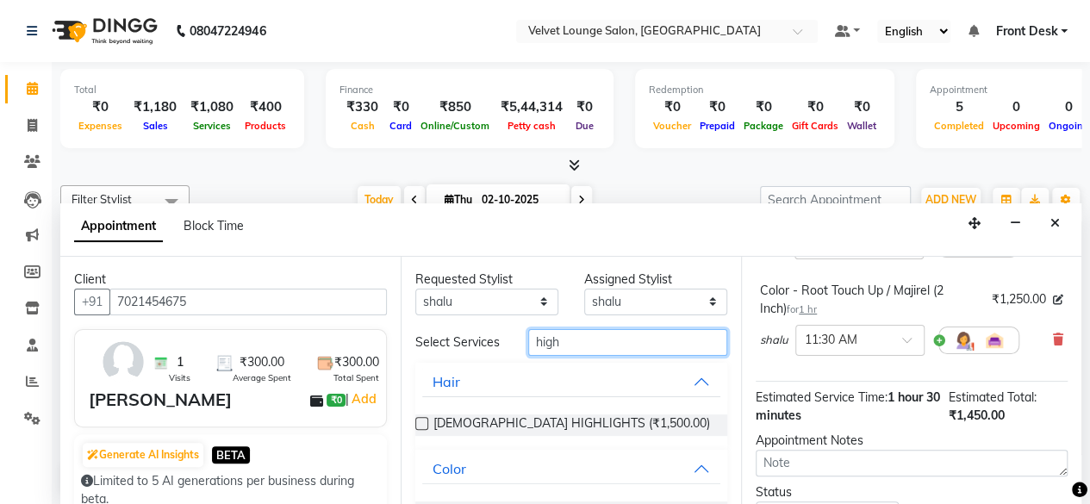
type input "high"
click at [691, 477] on button "Color" at bounding box center [571, 468] width 298 height 31
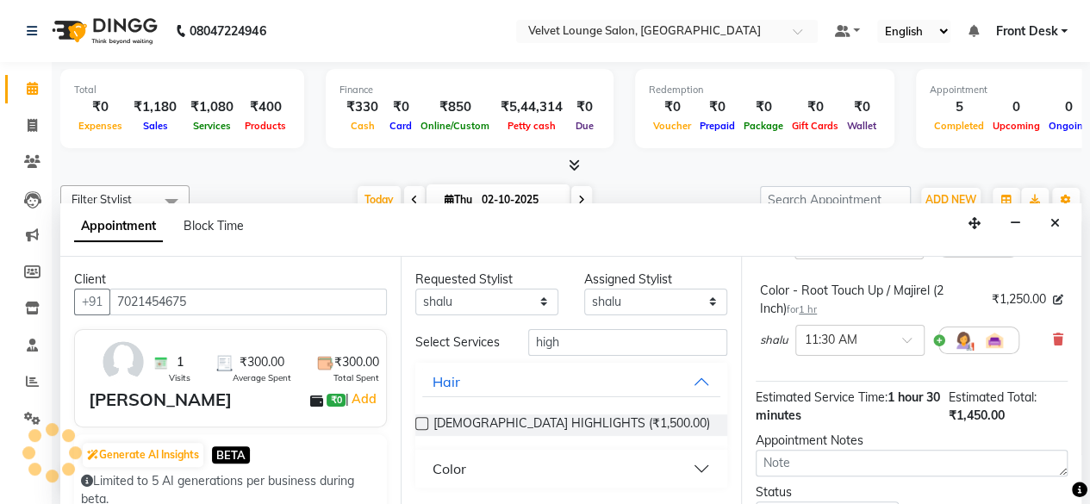
click at [695, 468] on button "Color" at bounding box center [571, 468] width 298 height 31
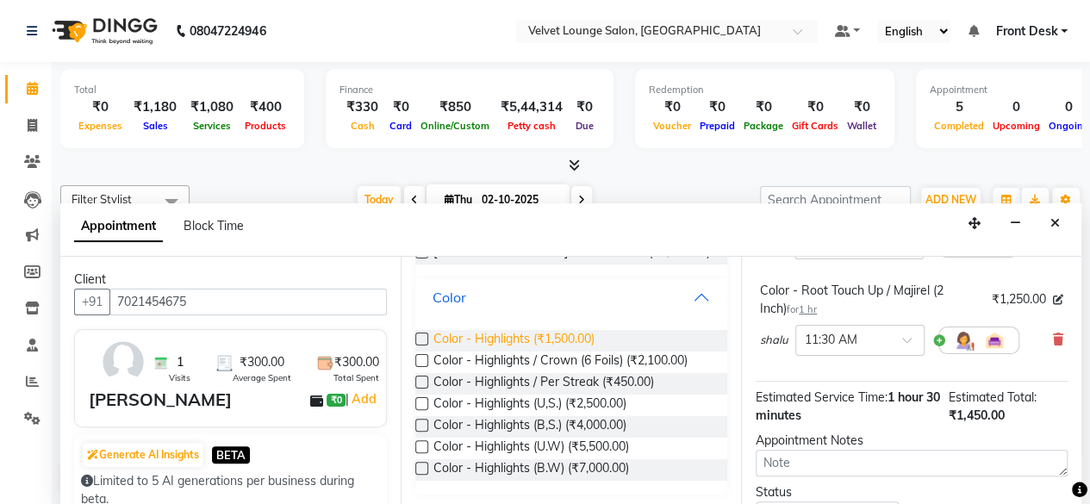
scroll to position [172, 0]
click at [426, 449] on label at bounding box center [421, 446] width 13 height 13
click at [426, 449] on input "checkbox" at bounding box center [420, 447] width 11 height 11
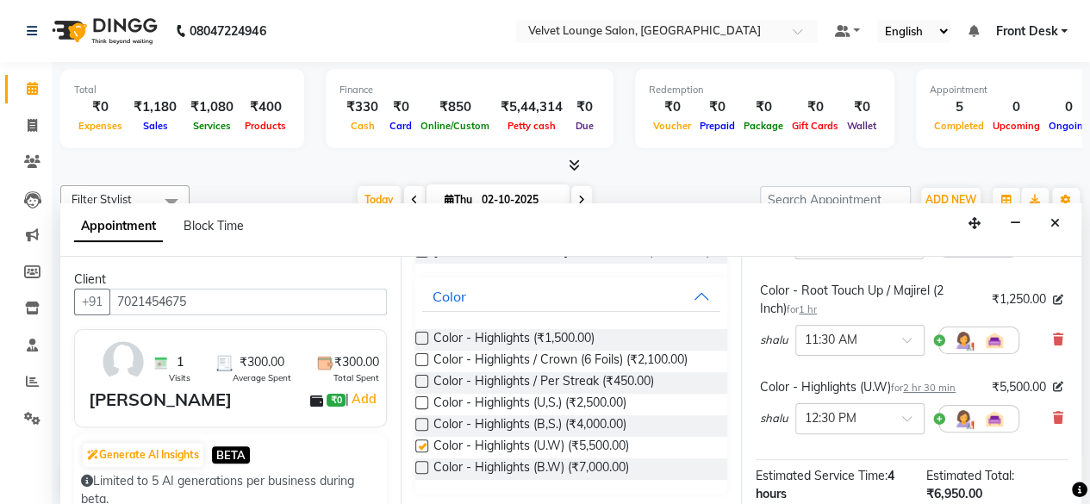
checkbox input "false"
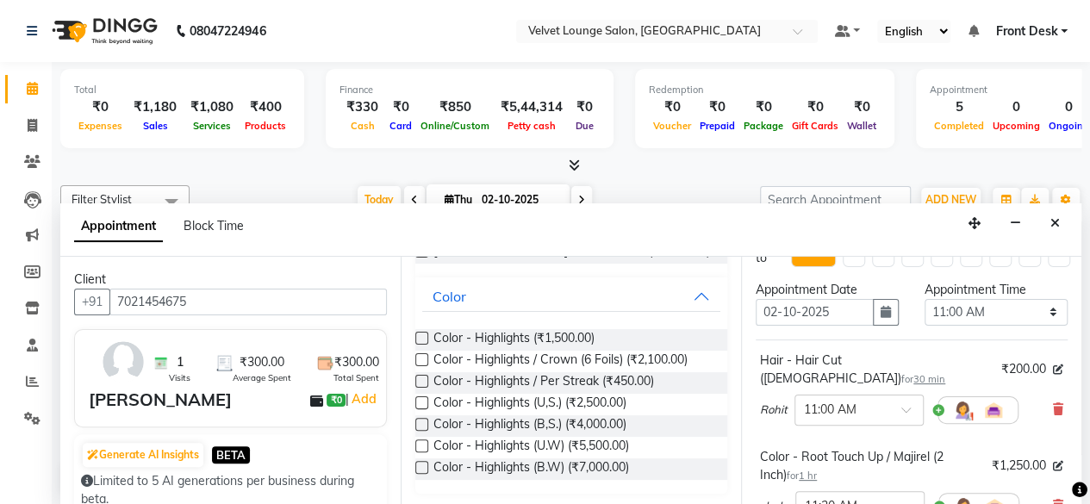
scroll to position [0, 0]
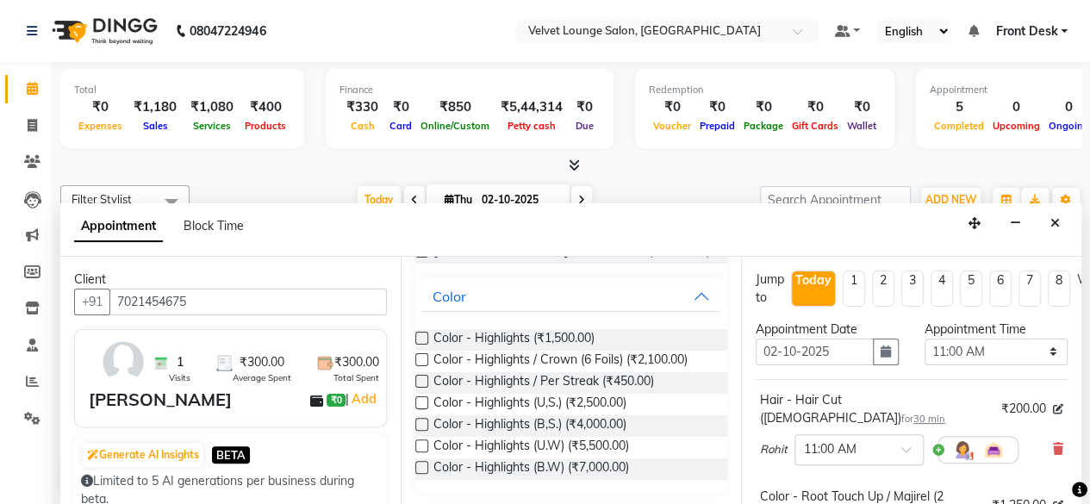
click at [1062, 279] on li "8" at bounding box center [1059, 289] width 22 height 36
type input "[DATE]"
select select "660"
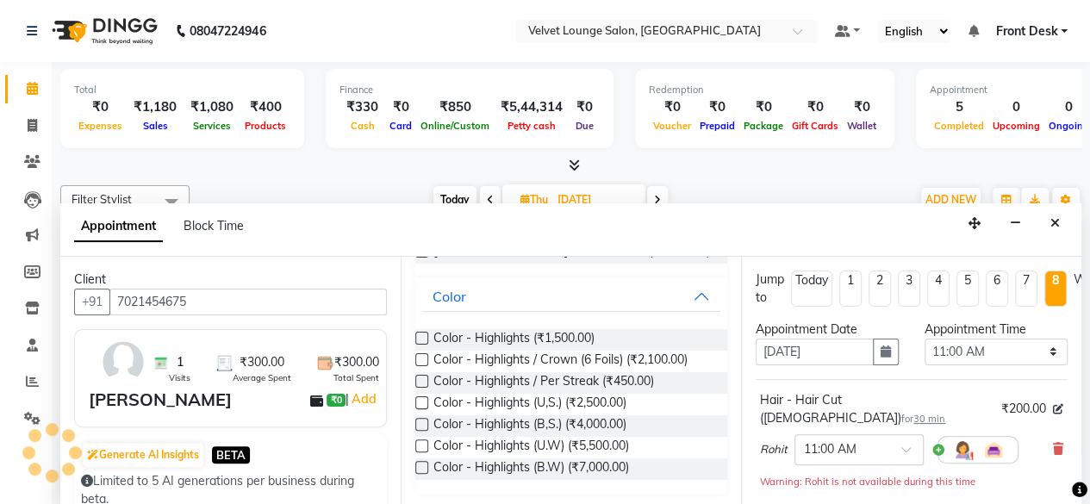
scroll to position [524, 0]
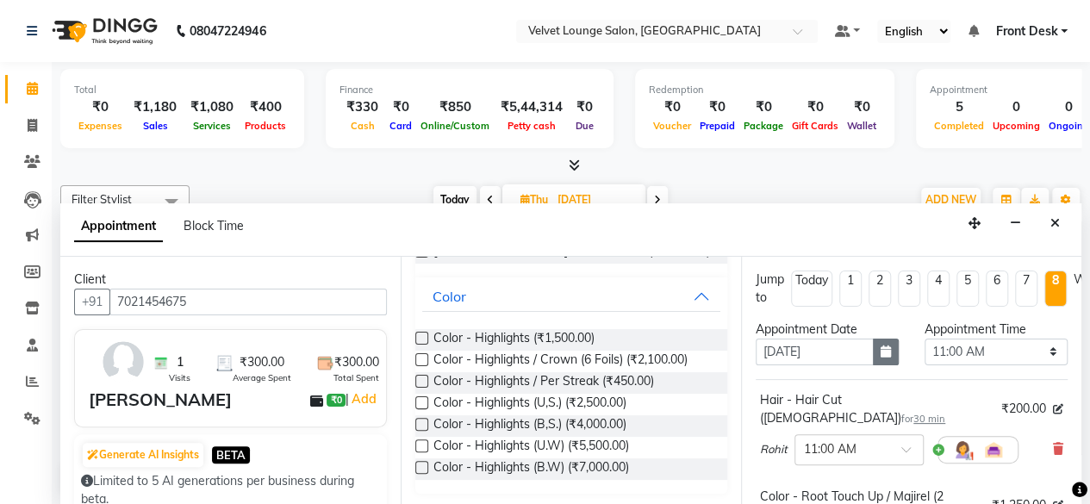
click at [881, 351] on icon "button" at bounding box center [886, 352] width 10 height 12
select select "11"
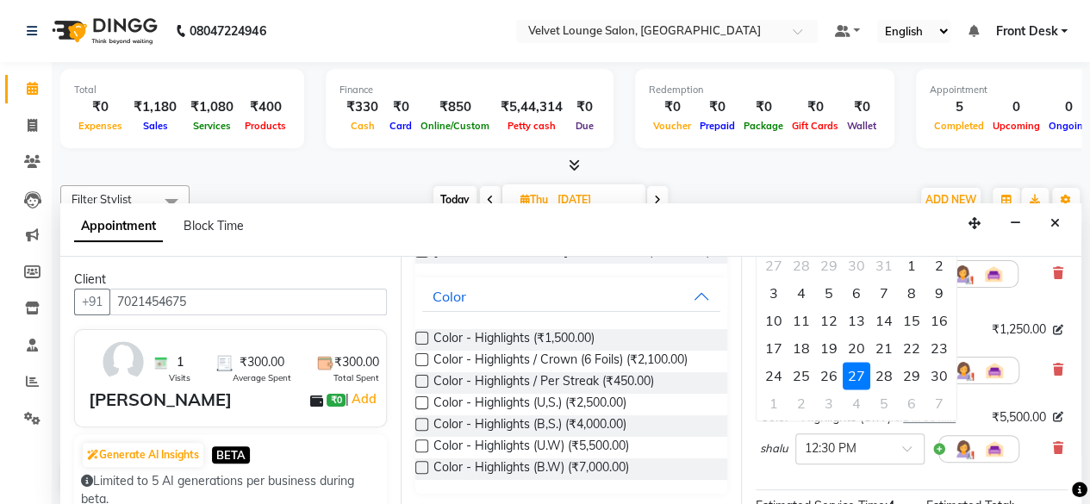
scroll to position [0, 0]
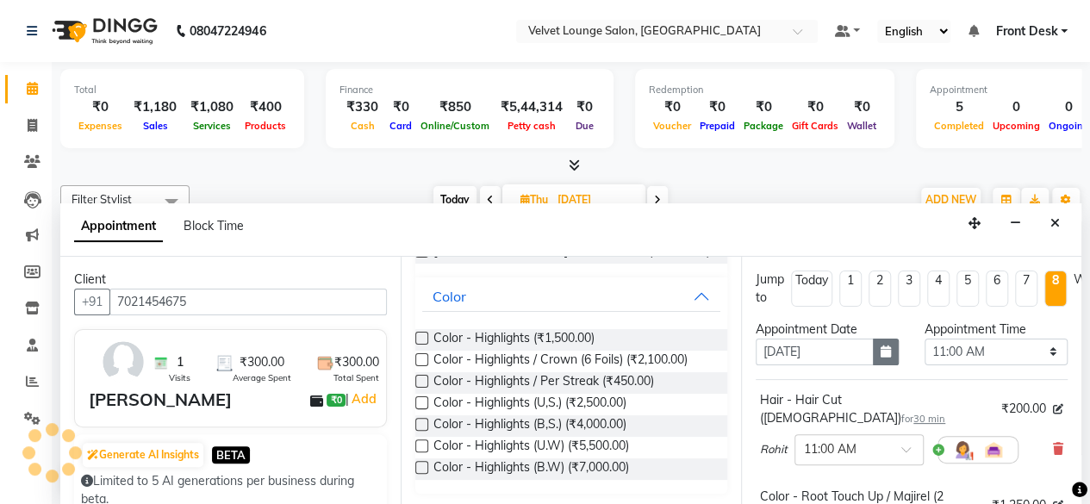
click at [881, 347] on icon "button" at bounding box center [886, 352] width 10 height 12
select select "11"
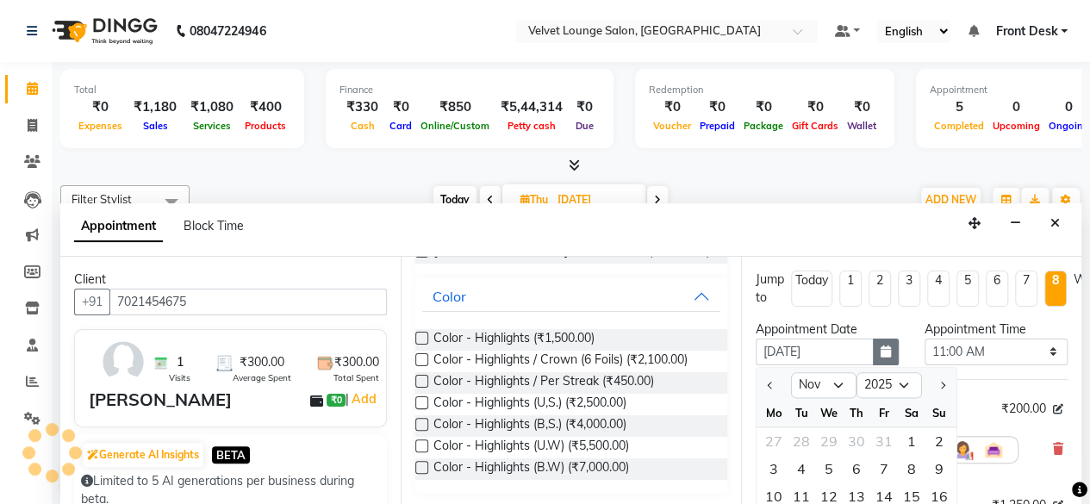
scroll to position [176, 0]
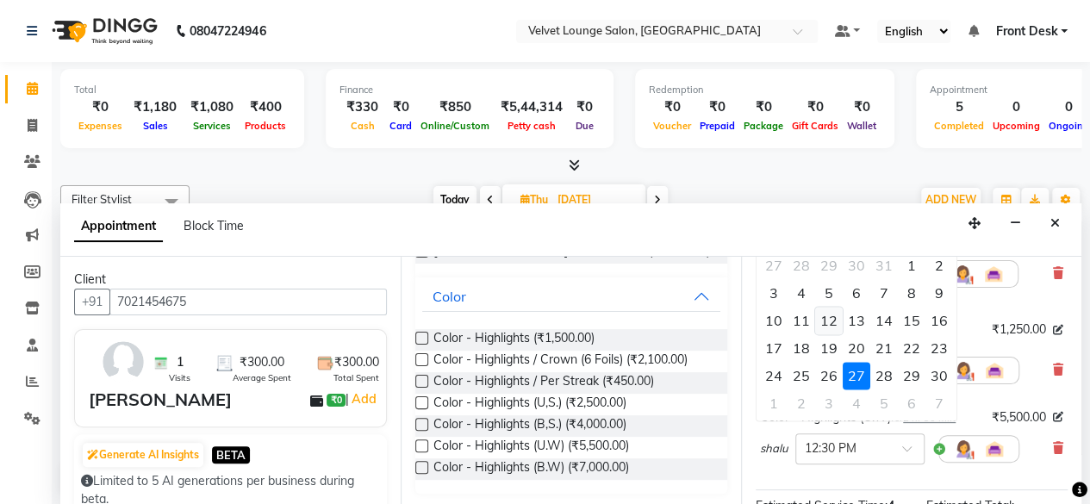
click at [824, 327] on div "12" at bounding box center [829, 321] width 28 height 28
type input "[DATE]"
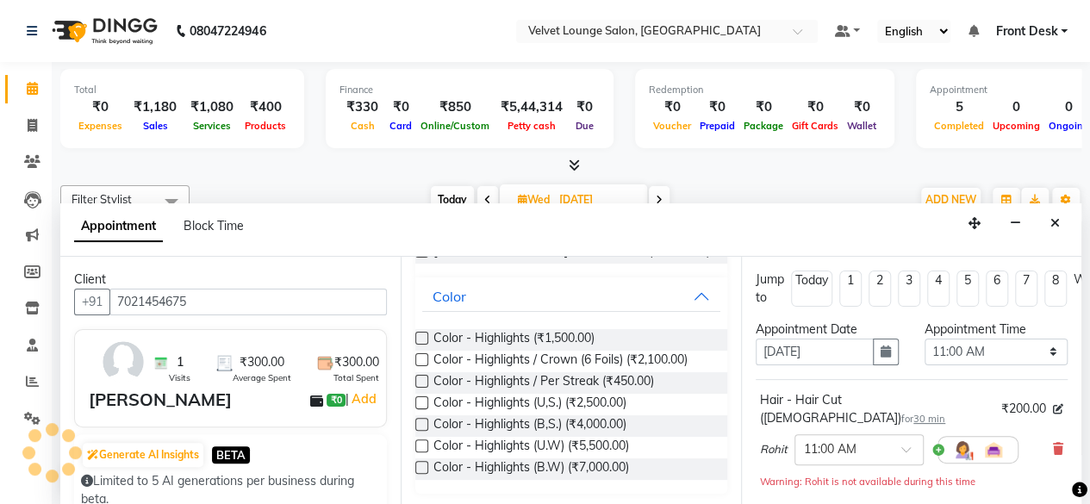
scroll to position [524, 0]
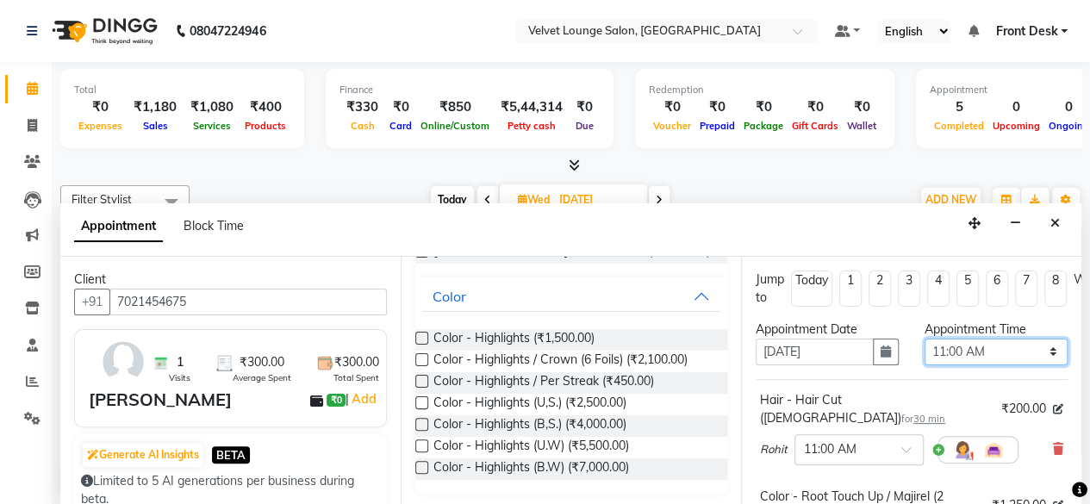
click at [1018, 355] on select "Select 11:00 AM 11:15 AM 11:30 AM 11:45 AM 12:00 PM 12:15 PM 12:30 PM 12:45 PM …" at bounding box center [996, 352] width 143 height 27
select select "720"
click at [925, 339] on select "Select 11:00 AM 11:15 AM 11:30 AM 11:45 AM 12:00 PM 12:15 PM 12:30 PM 12:45 PM …" at bounding box center [996, 352] width 143 height 27
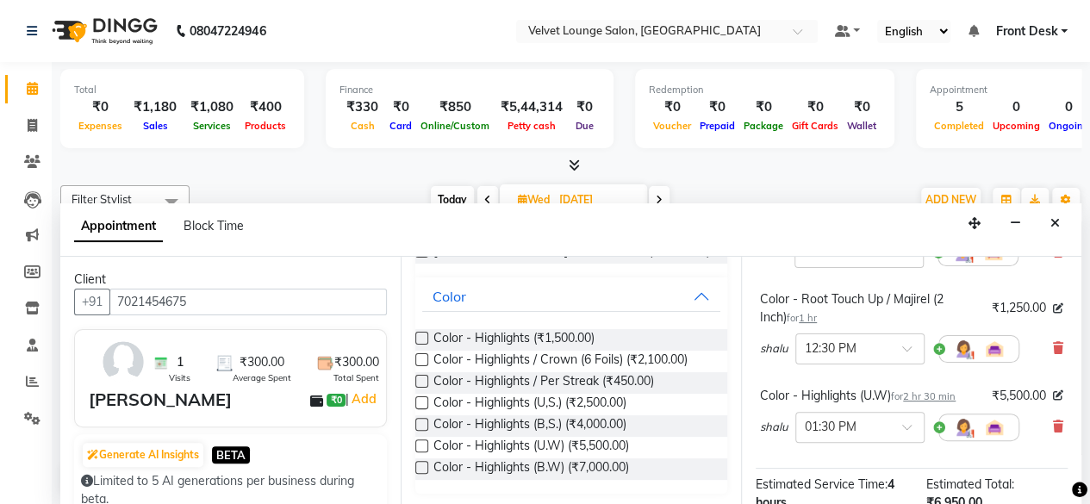
scroll to position [206, 0]
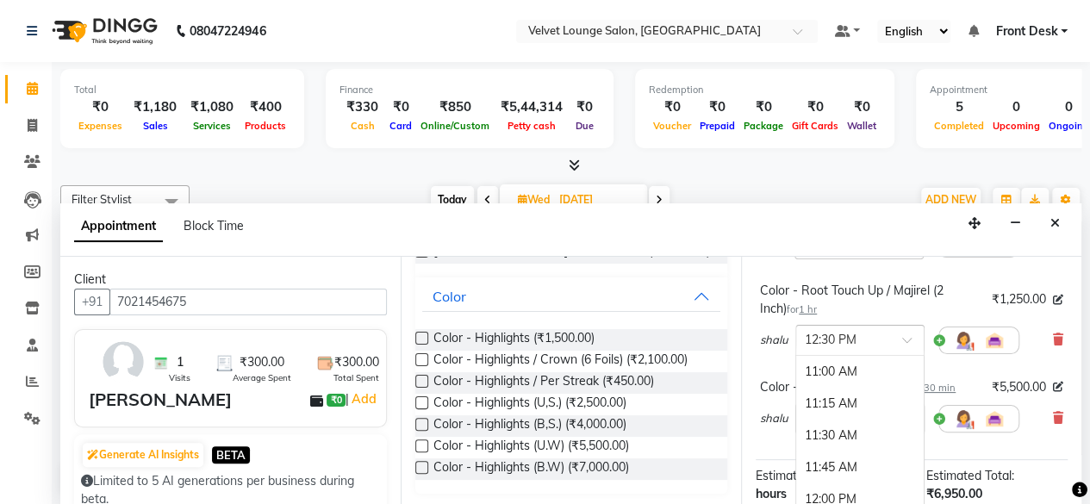
click at [870, 330] on input "text" at bounding box center [843, 339] width 76 height 18
click at [978, 468] on span "Estimated Total:" at bounding box center [970, 476] width 88 height 16
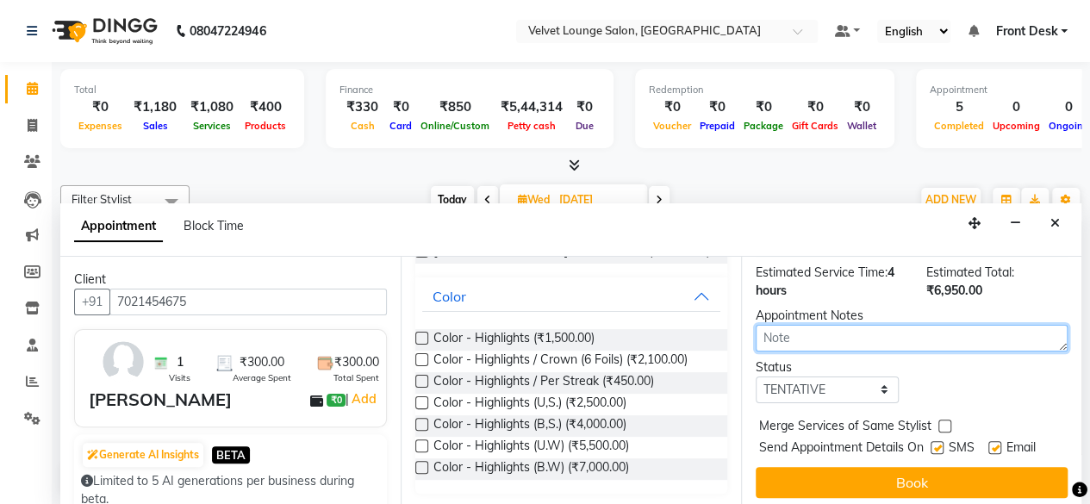
click at [860, 325] on textarea at bounding box center [912, 338] width 312 height 27
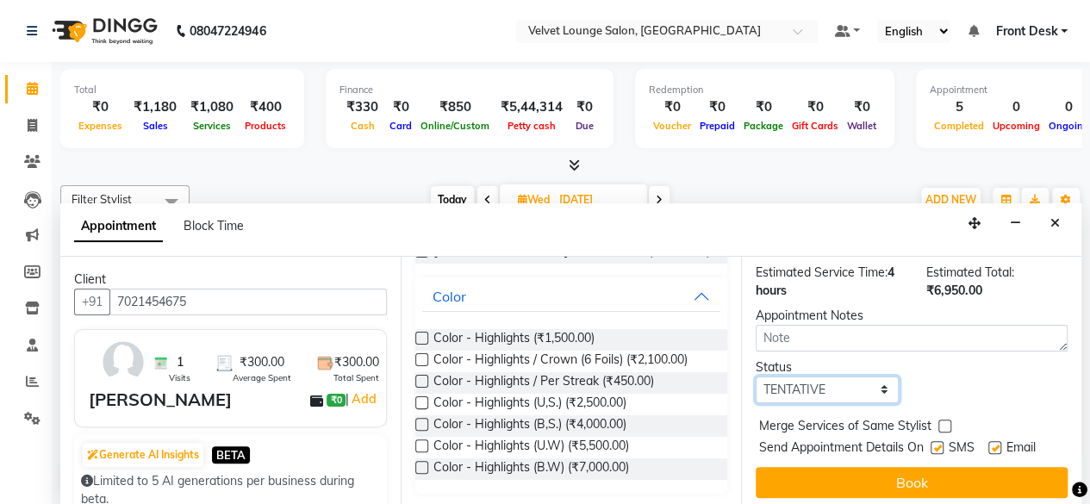
click at [831, 377] on select "Select TENTATIVE CONFIRM UPCOMING" at bounding box center [827, 390] width 143 height 27
select select "upcoming"
click at [756, 377] on select "Select TENTATIVE CONFIRM UPCOMING" at bounding box center [827, 390] width 143 height 27
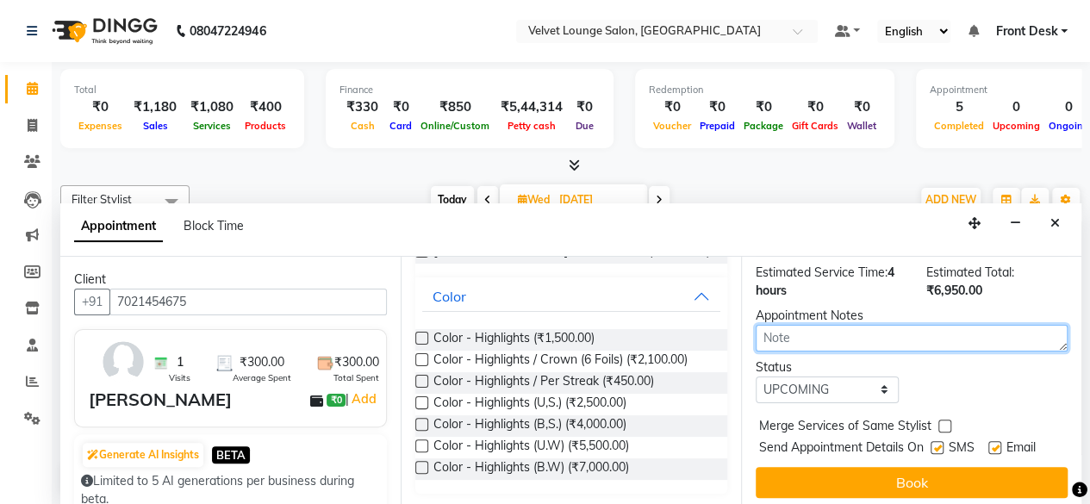
click at [845, 325] on textarea at bounding box center [912, 338] width 312 height 27
click at [933, 441] on label at bounding box center [937, 447] width 13 height 13
click at [933, 444] on input "checkbox" at bounding box center [936, 449] width 11 height 11
checkbox input "false"
click at [995, 441] on label at bounding box center [995, 447] width 13 height 13
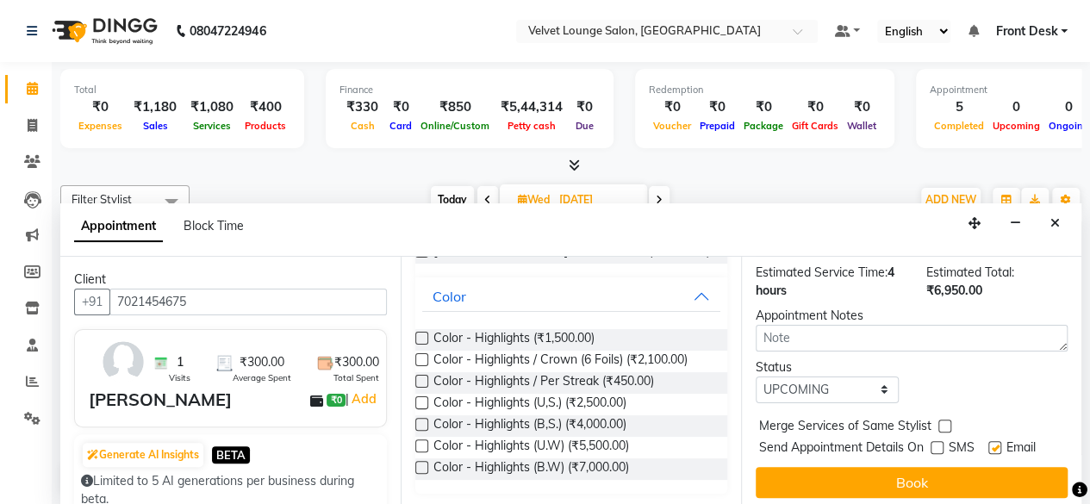
click at [995, 444] on input "checkbox" at bounding box center [994, 449] width 11 height 11
checkbox input "false"
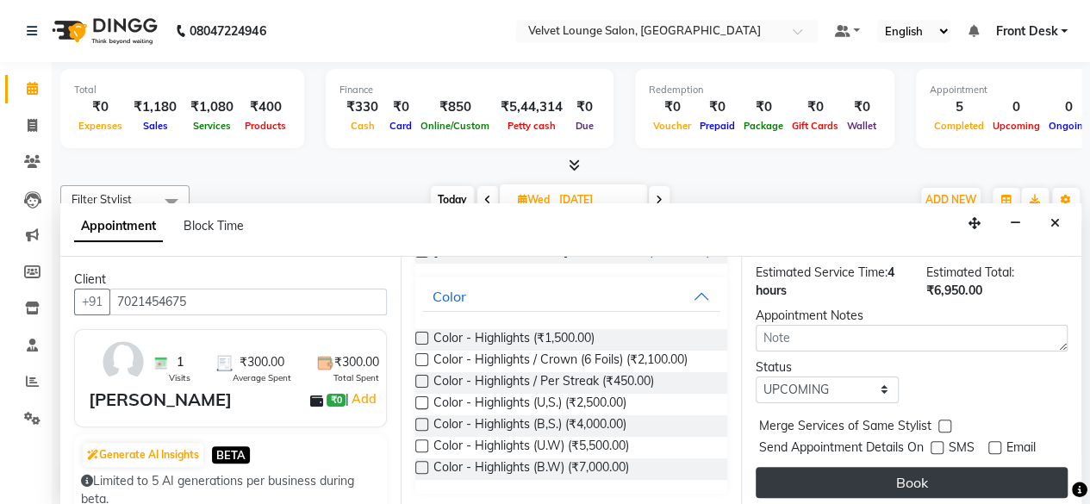
click at [952, 467] on button "Book" at bounding box center [912, 482] width 312 height 31
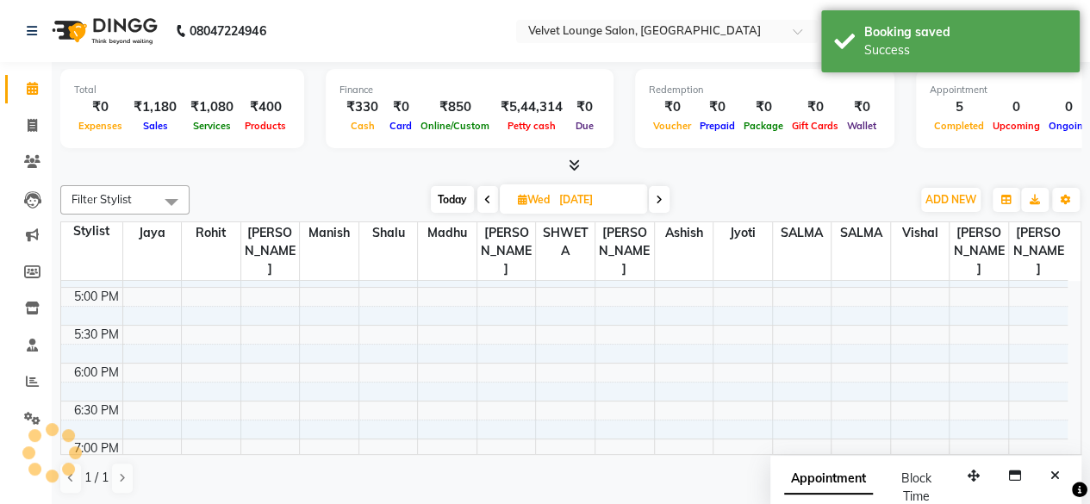
scroll to position [0, 0]
click at [28, 158] on icon at bounding box center [32, 161] width 16 height 13
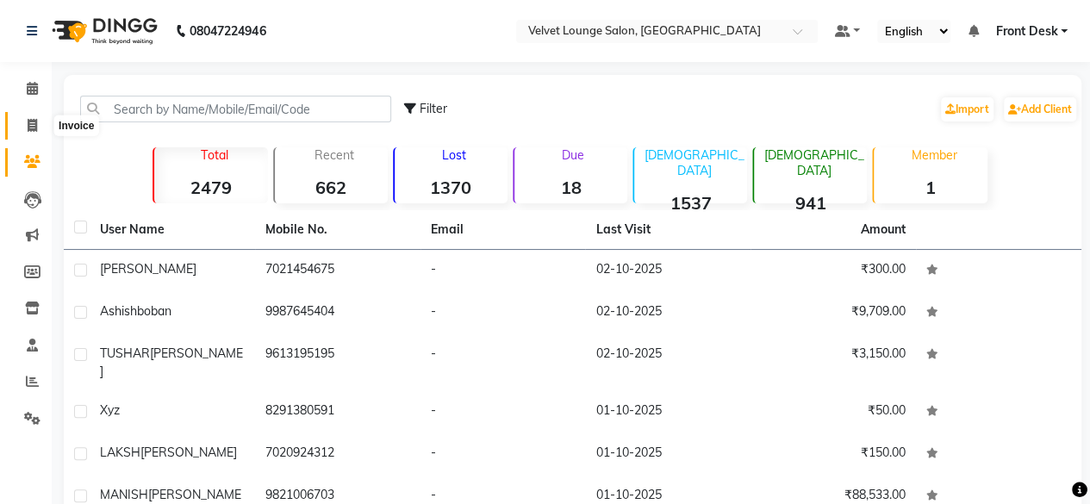
click at [40, 134] on span at bounding box center [32, 126] width 30 height 20
select select "5962"
select select "service"
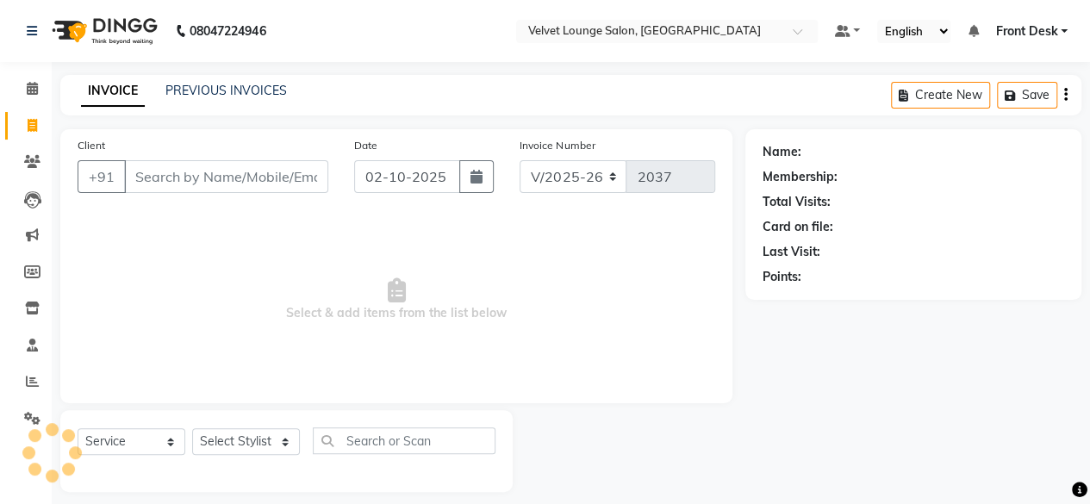
scroll to position [13, 0]
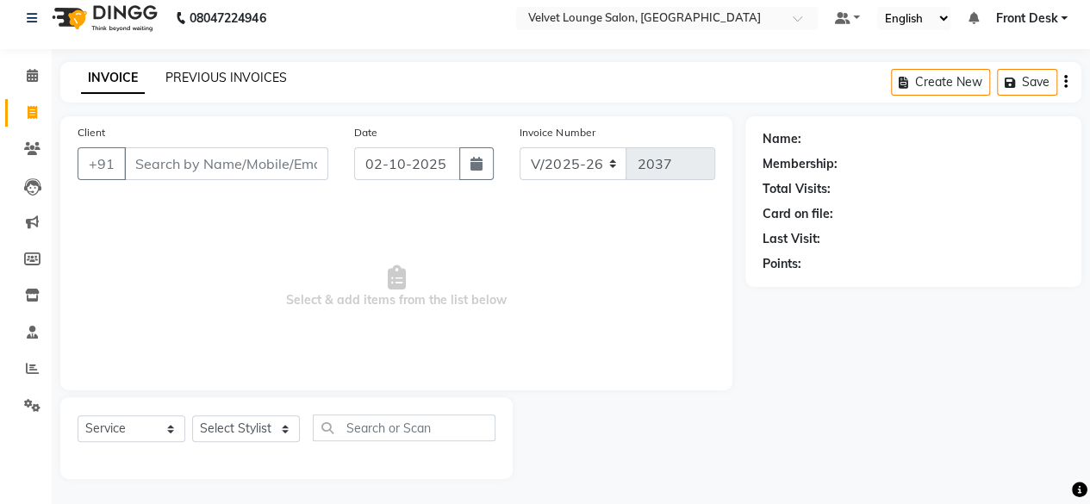
click at [217, 75] on link "PREVIOUS INVOICES" at bounding box center [226, 78] width 122 height 16
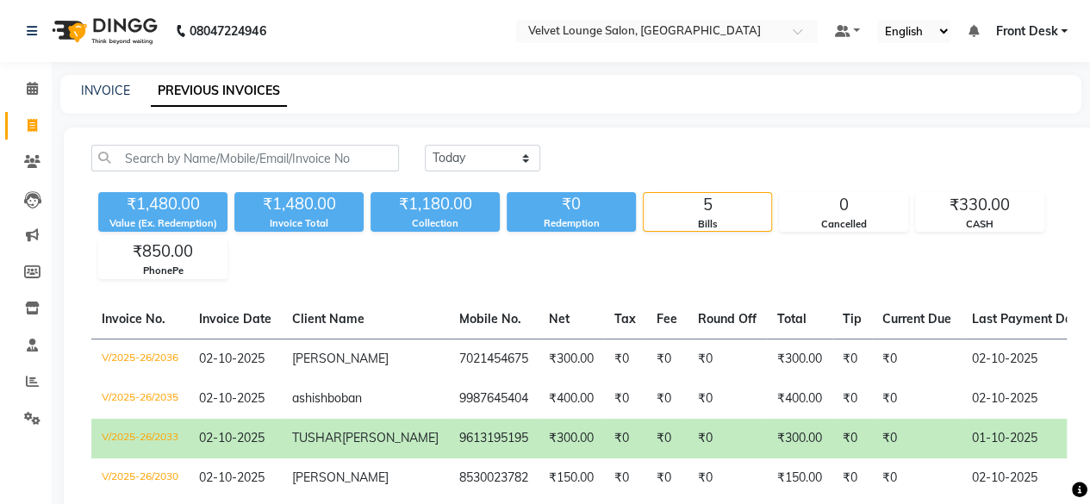
click at [457, 208] on div "₹1,180.00" at bounding box center [435, 204] width 129 height 24
click at [24, 385] on span at bounding box center [32, 382] width 30 height 20
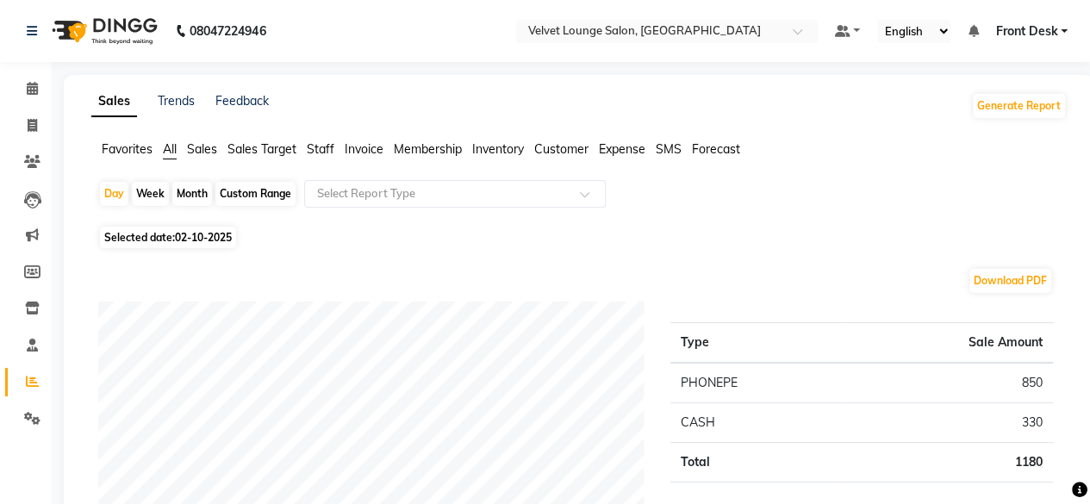
click at [1001, 34] on span "Front Desk" at bounding box center [1026, 31] width 62 height 18
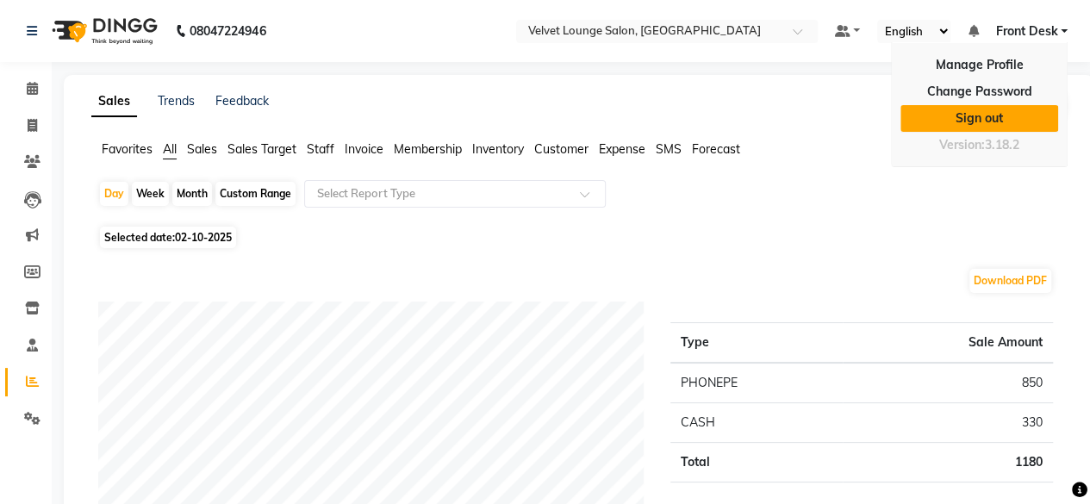
click at [953, 122] on link "Sign out" at bounding box center [980, 118] width 158 height 27
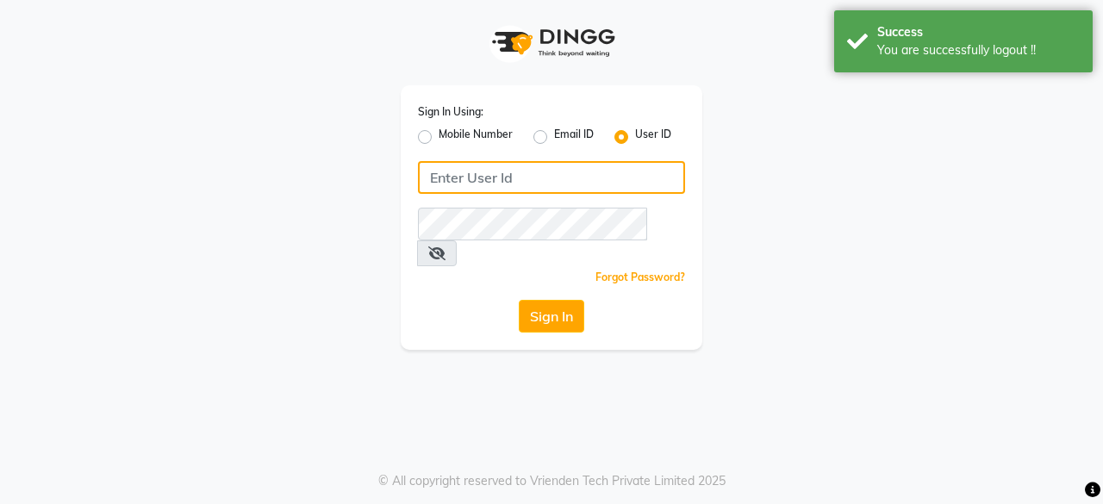
type input "7400009327"
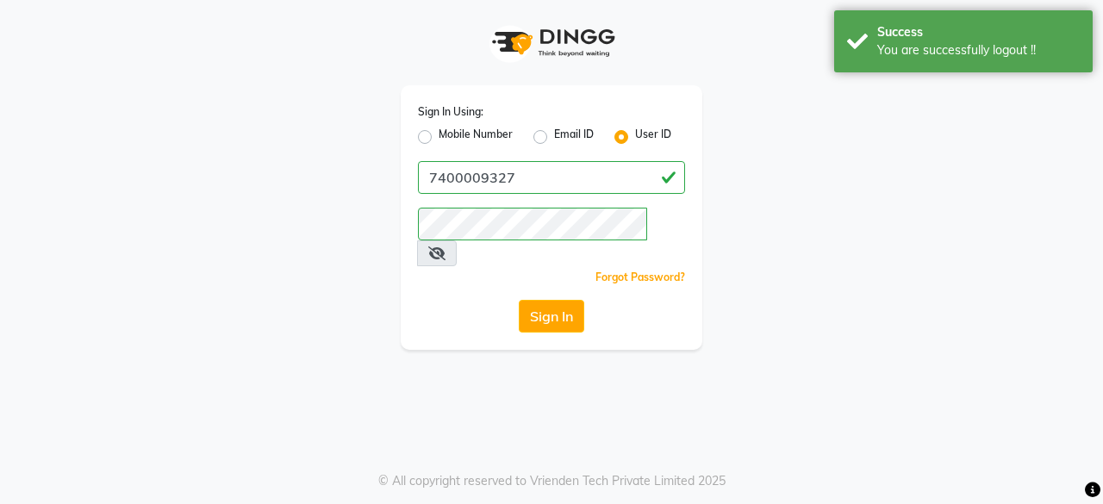
click at [439, 136] on label "Mobile Number" at bounding box center [476, 137] width 74 height 21
click at [439, 136] on input "Mobile Number" at bounding box center [444, 132] width 11 height 11
radio input "true"
radio input "false"
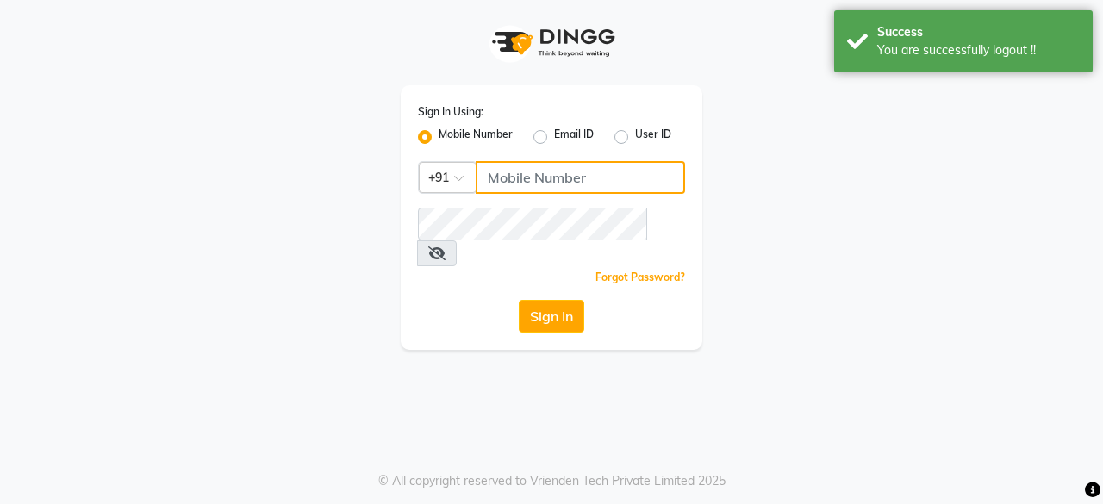
click at [539, 186] on input "Username" at bounding box center [580, 177] width 209 height 33
type input "7777092199"
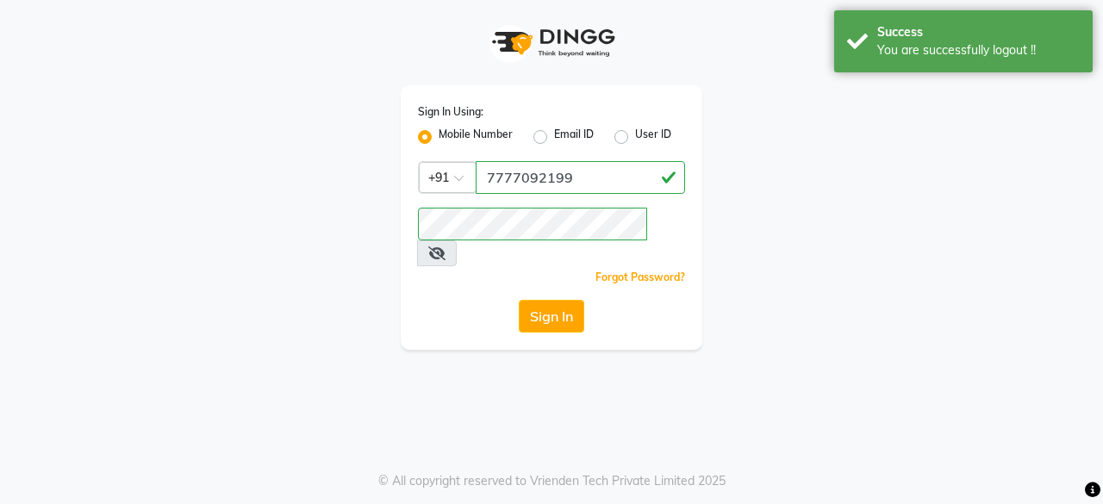
click at [561, 167] on input "7777092199" at bounding box center [580, 177] width 209 height 33
drag, startPoint x: 483, startPoint y: 289, endPoint x: 543, endPoint y: 290, distance: 60.4
click at [543, 300] on div "Sign In" at bounding box center [551, 316] width 267 height 33
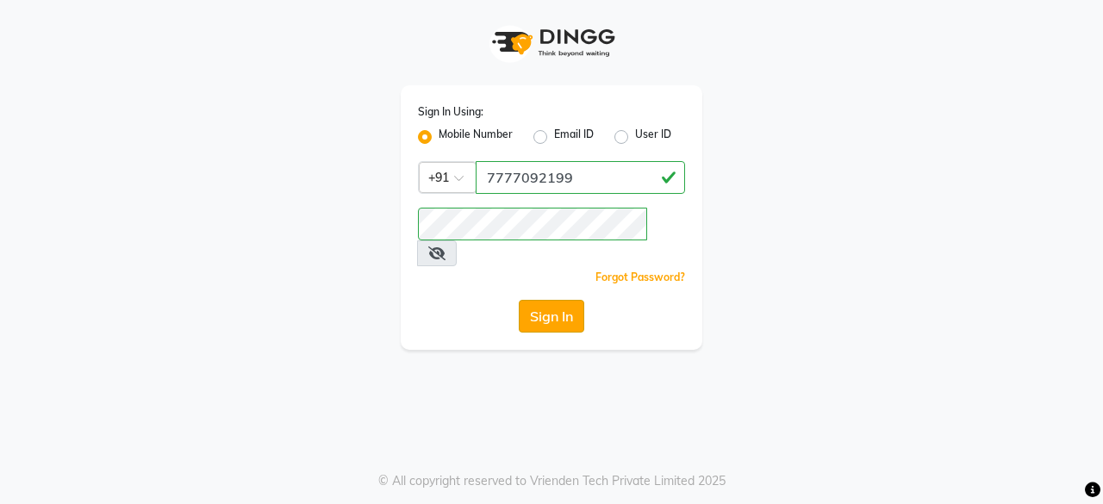
click at [543, 300] on button "Sign In" at bounding box center [551, 316] width 65 height 33
